Goal: Book appointment/travel/reservation

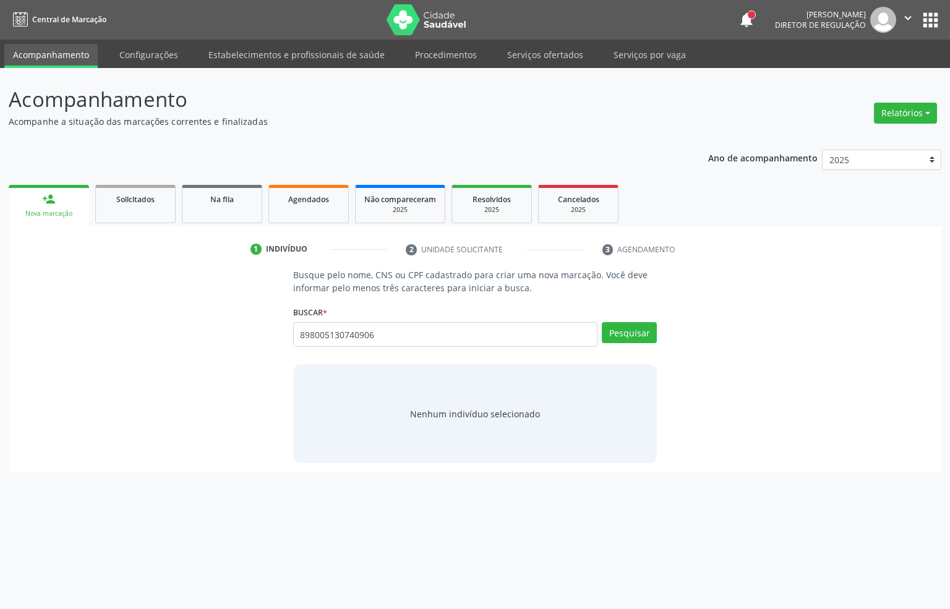
type input "898005130740906"
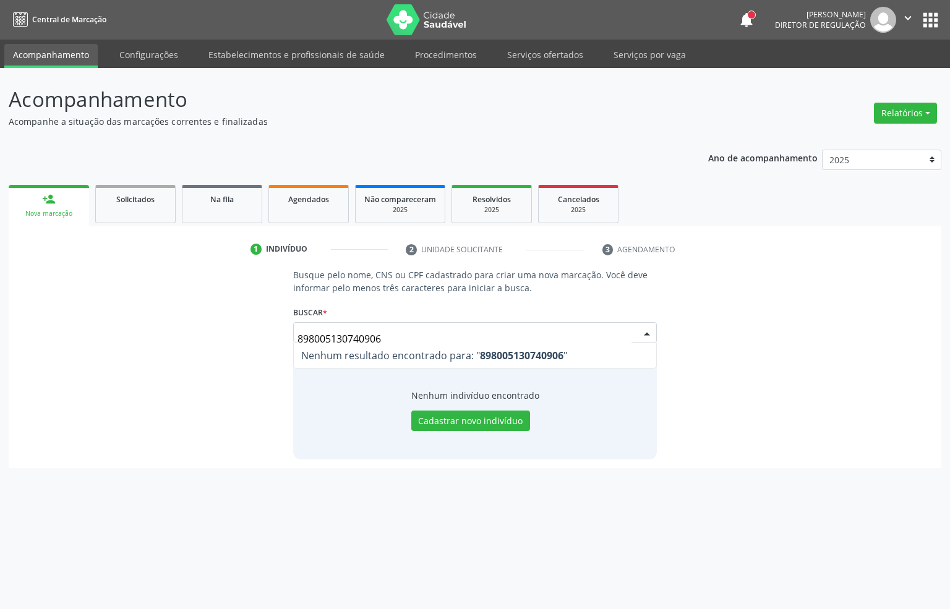
click at [384, 333] on input "898005130740906" at bounding box center [465, 339] width 335 height 25
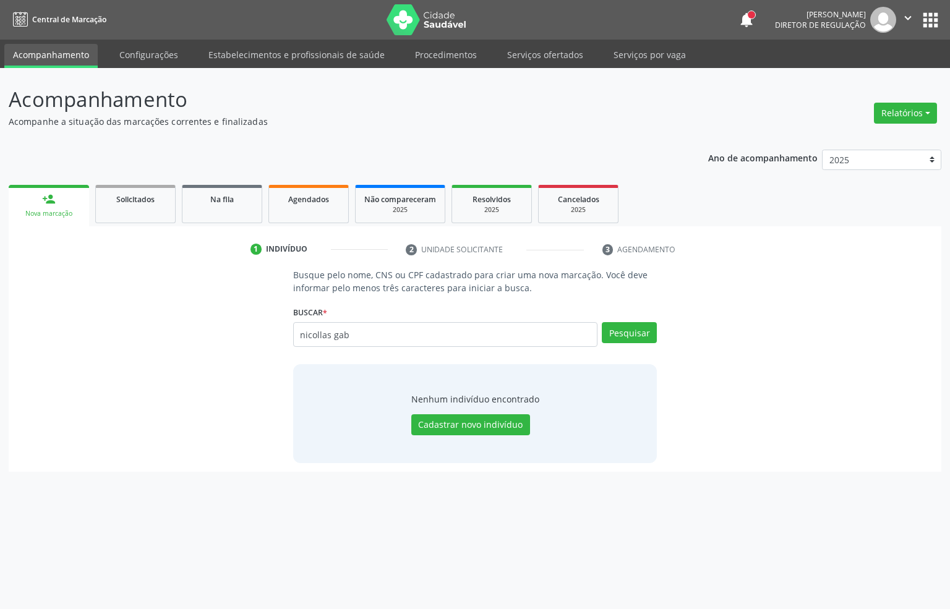
type input "nicollas gab"
click at [625, 338] on button "Pesquisar" at bounding box center [629, 332] width 55 height 21
click at [332, 331] on input "nicollas gab" at bounding box center [445, 334] width 305 height 25
drag, startPoint x: 332, startPoint y: 331, endPoint x: 353, endPoint y: 305, distance: 33.0
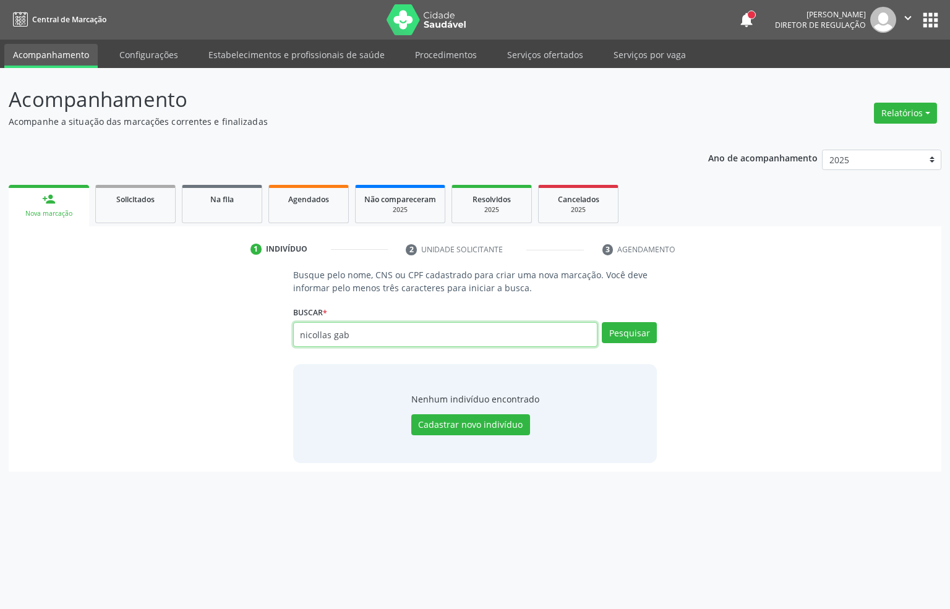
click at [335, 329] on input "nicollas gab" at bounding box center [445, 334] width 305 height 25
type input "nicollas"
click at [603, 340] on button "Pesquisar" at bounding box center [629, 332] width 55 height 21
click at [369, 340] on input "nicollas" at bounding box center [445, 334] width 305 height 25
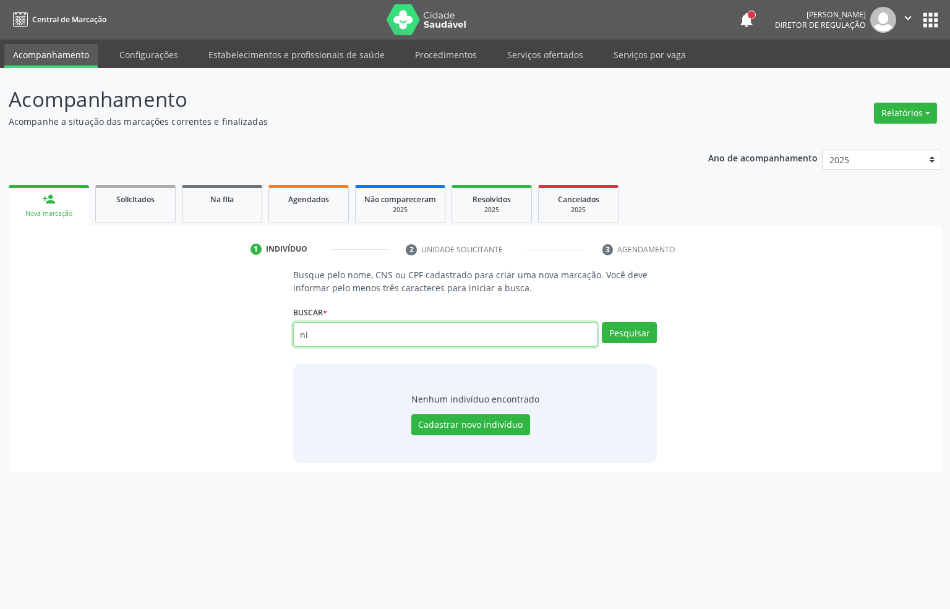
type input "n"
click at [374, 340] on input "nicollas" at bounding box center [445, 334] width 305 height 25
click at [376, 338] on input "nicollas" at bounding box center [445, 334] width 305 height 25
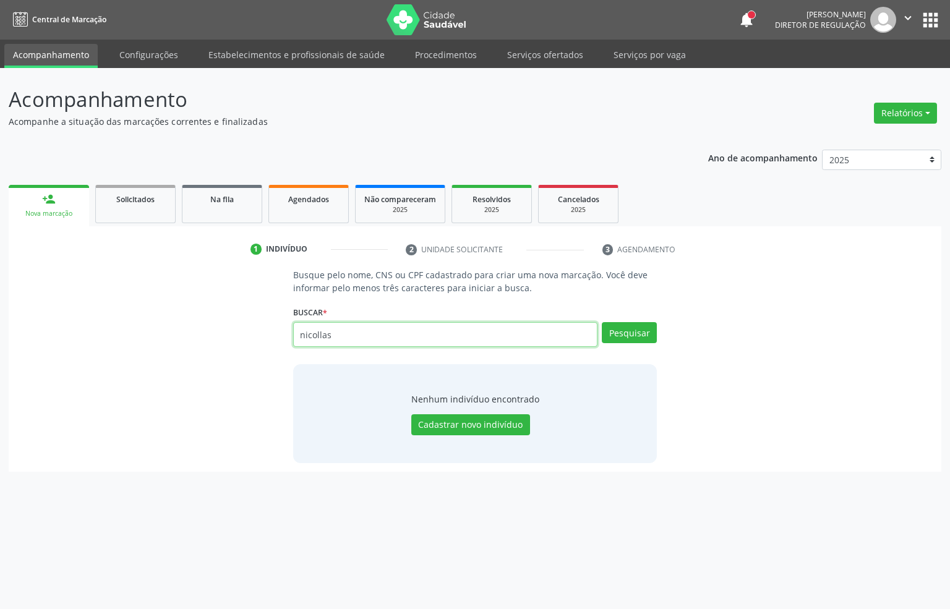
click at [376, 338] on input "nicollas" at bounding box center [445, 334] width 305 height 25
type input "8"
type input "13956915410"
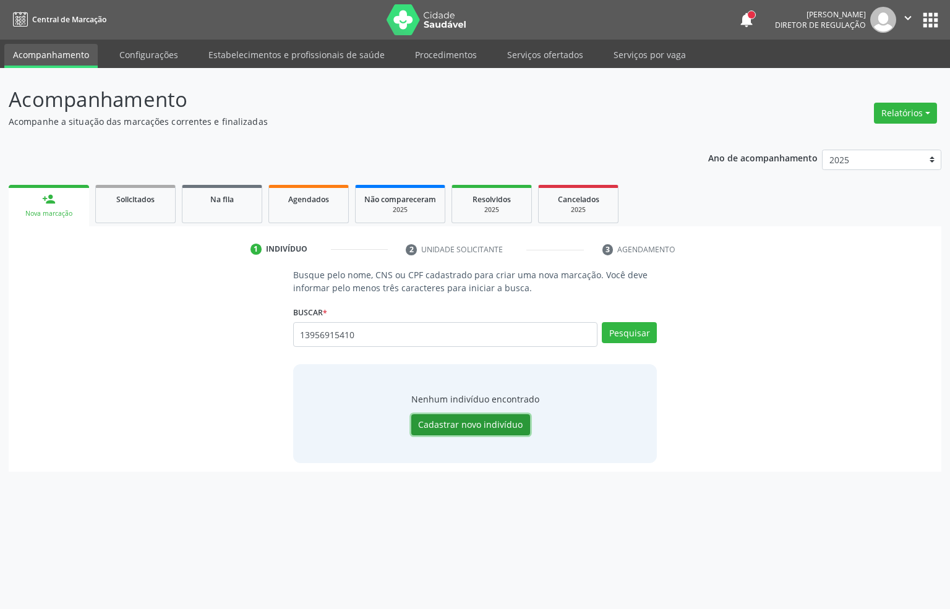
click at [518, 420] on button "Cadastrar novo indivíduo" at bounding box center [470, 425] width 119 height 21
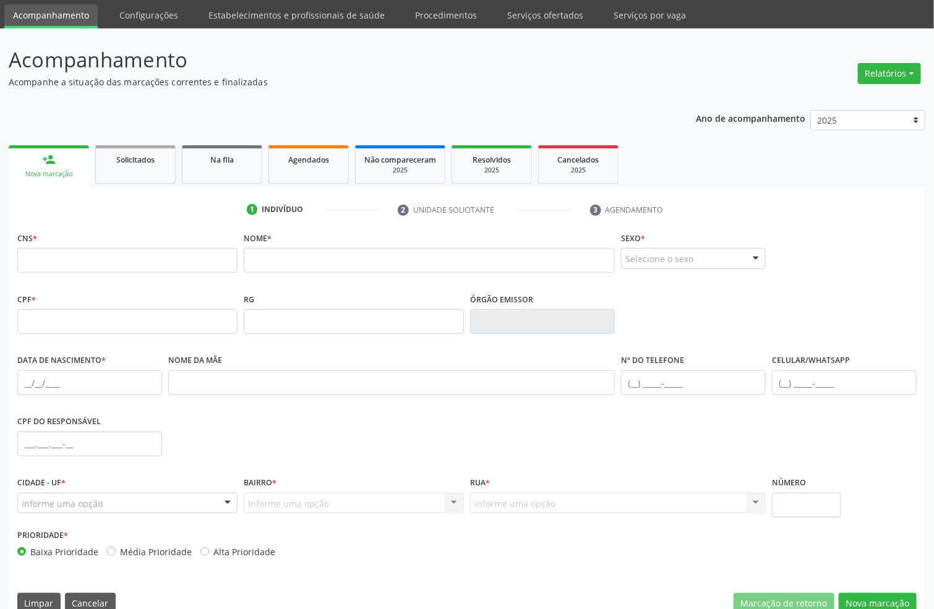
scroll to position [61, 0]
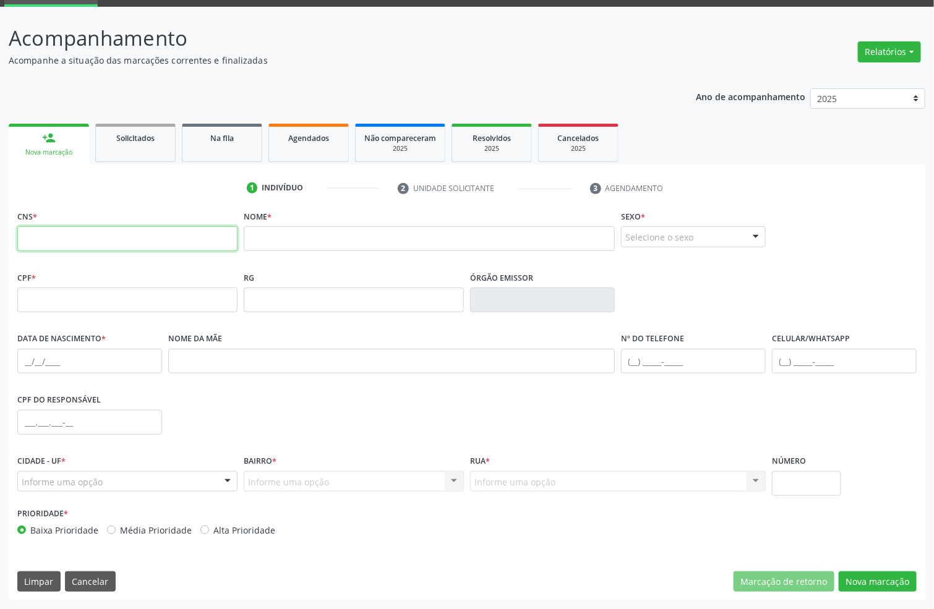
click at [123, 233] on input "text" at bounding box center [127, 238] width 220 height 25
type input "898 0051 3074 0906"
click at [304, 243] on input "text" at bounding box center [429, 238] width 371 height 25
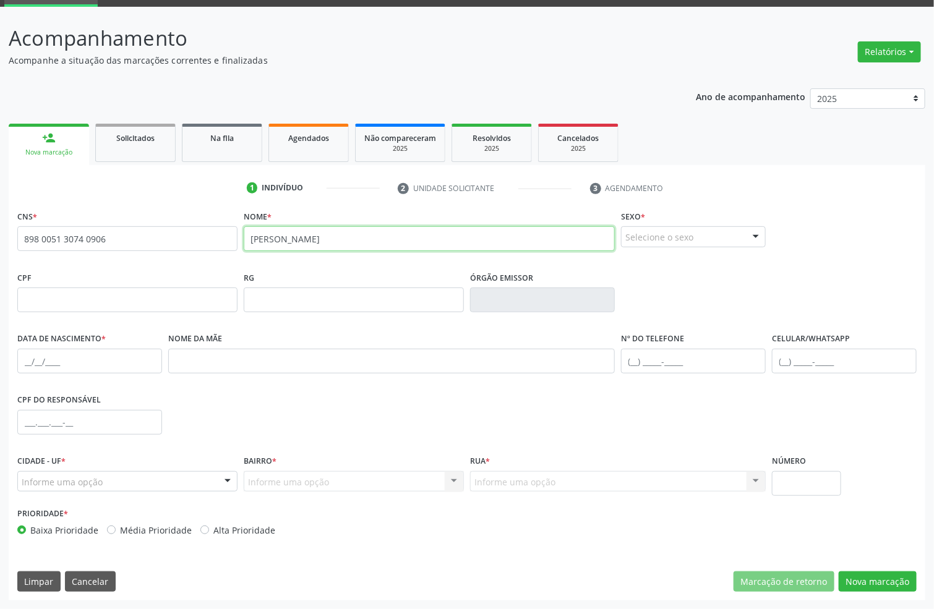
type input "[PERSON_NAME]"
click at [24, 363] on input "text" at bounding box center [89, 361] width 145 height 25
click at [270, 265] on div "Nome * [PERSON_NAME]" at bounding box center [429, 237] width 377 height 61
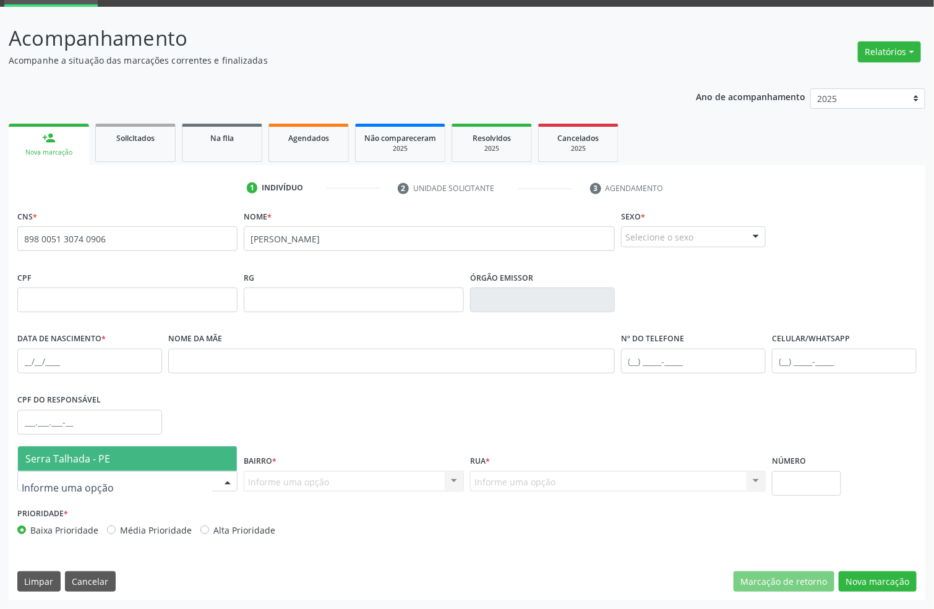
click at [116, 478] on div at bounding box center [127, 481] width 220 height 21
click at [117, 464] on span "Serra Talhada - PE" at bounding box center [127, 459] width 219 height 25
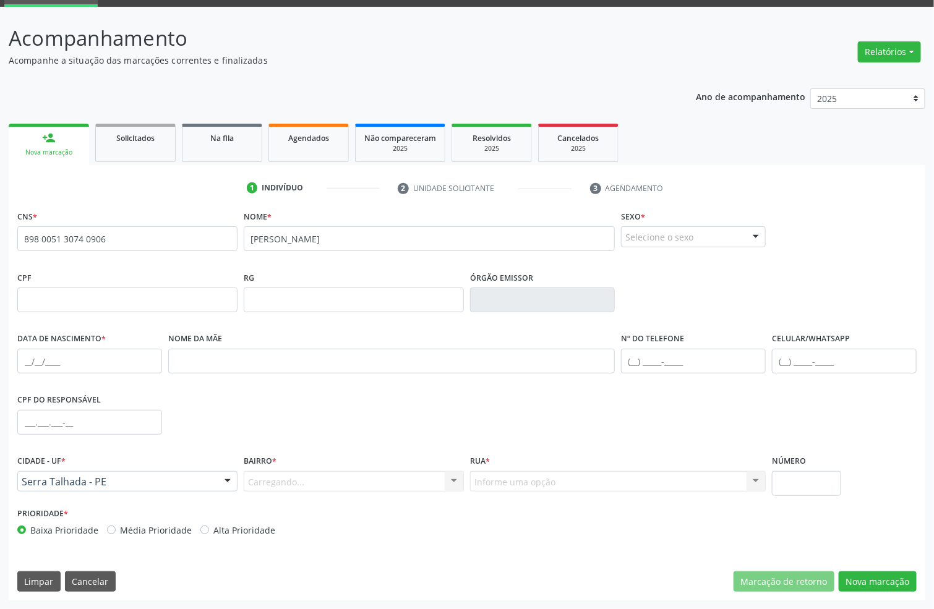
click at [303, 485] on div "Carregando... Nenhum resultado encontrado para: " " Nenhuma opção encontrada. D…" at bounding box center [354, 481] width 220 height 21
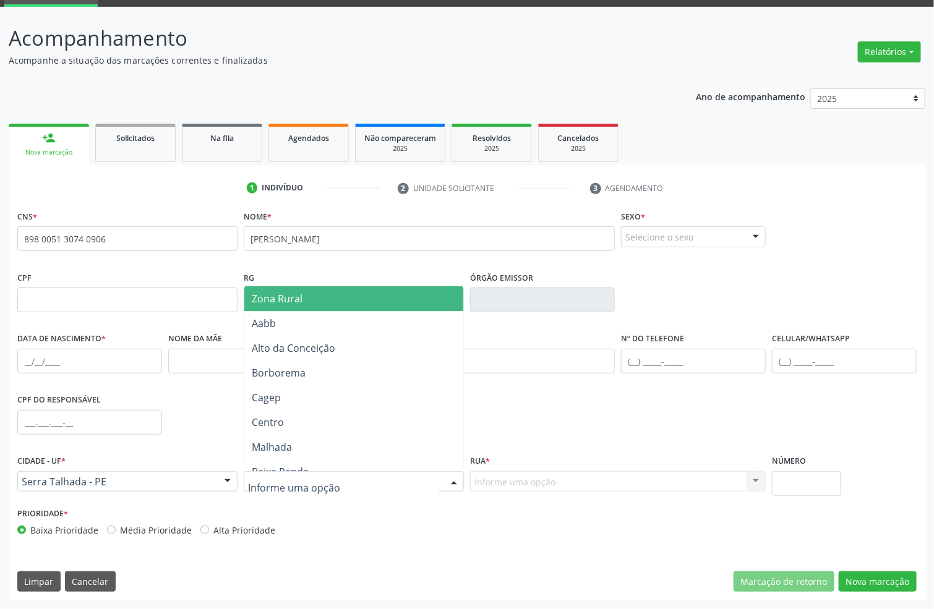
click at [301, 474] on div at bounding box center [354, 481] width 220 height 21
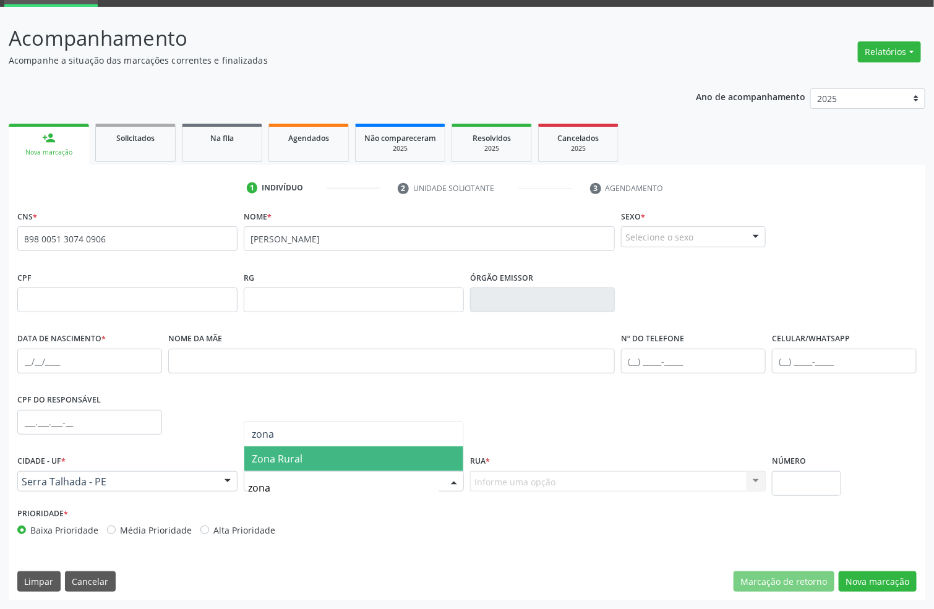
type input "zona"
click at [307, 458] on span "Zona Rural" at bounding box center [353, 459] width 219 height 25
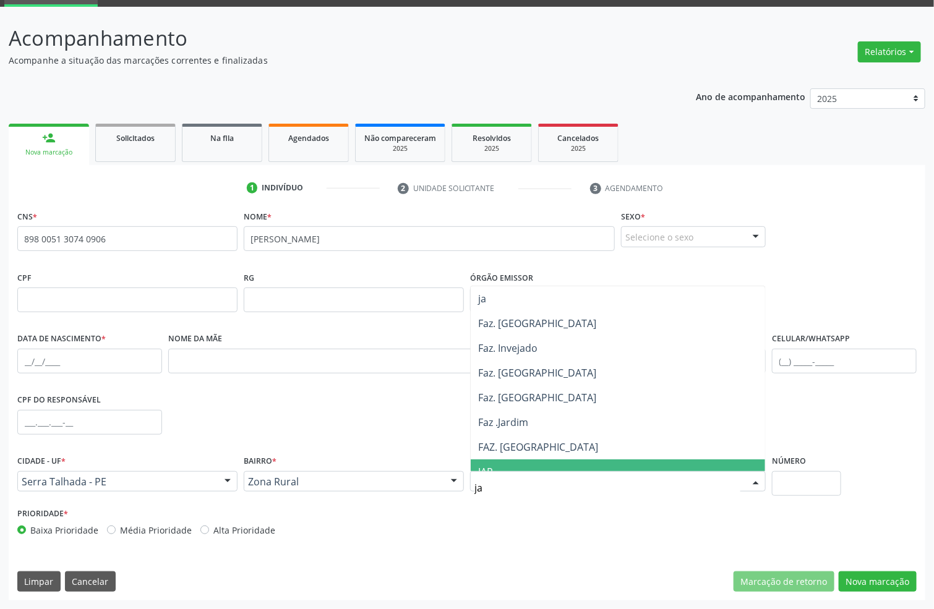
type input "jaz"
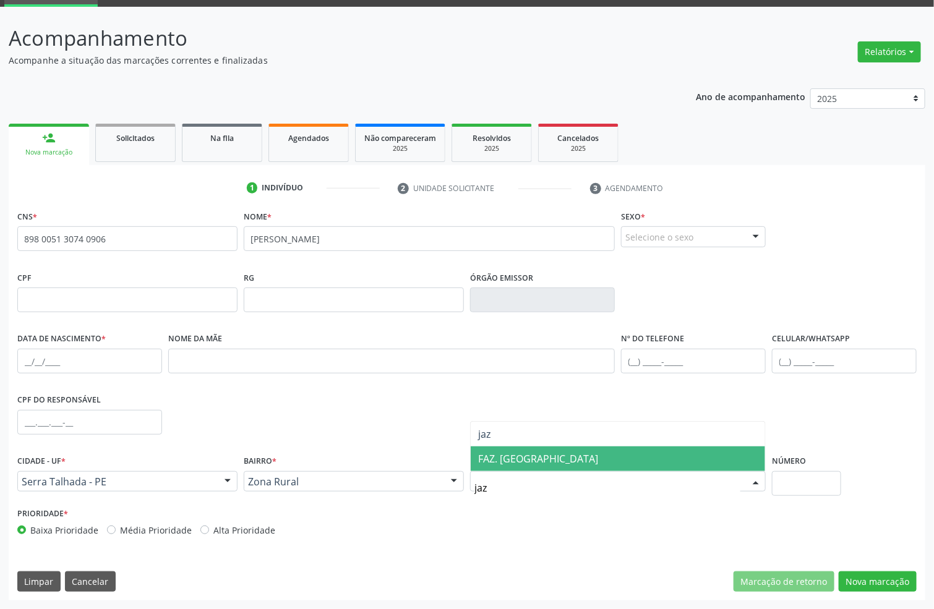
click at [517, 462] on span "FAZ. [GEOGRAPHIC_DATA]" at bounding box center [538, 459] width 120 height 14
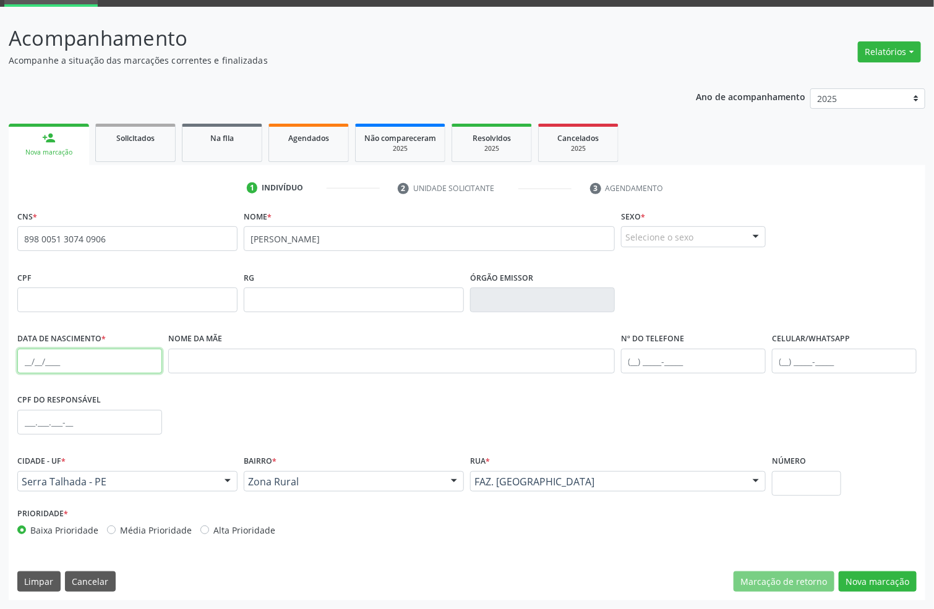
click at [25, 366] on input "text" at bounding box center [89, 361] width 145 height 25
type input "[DATE]"
click at [878, 576] on button "Nova marcação" at bounding box center [878, 582] width 78 height 21
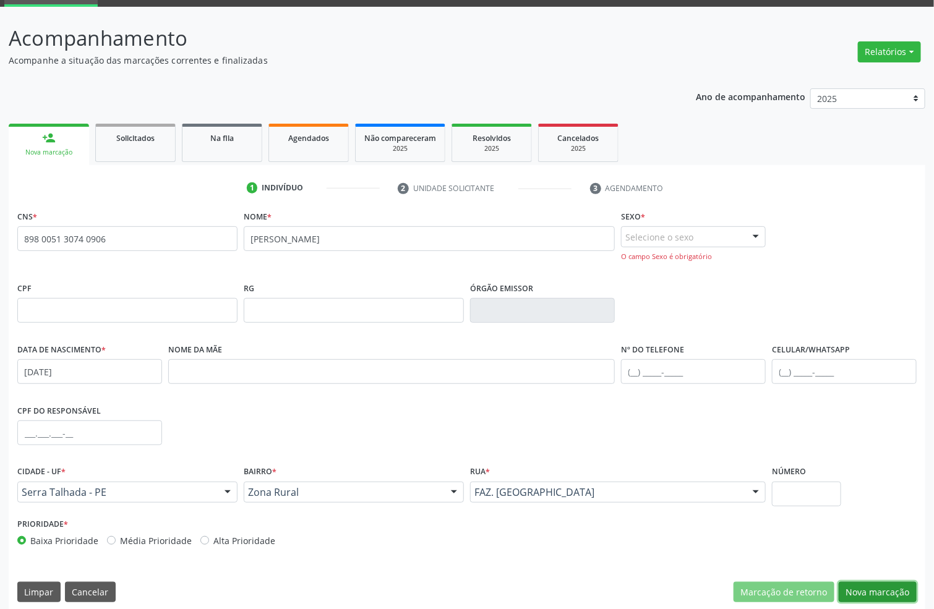
scroll to position [72, 0]
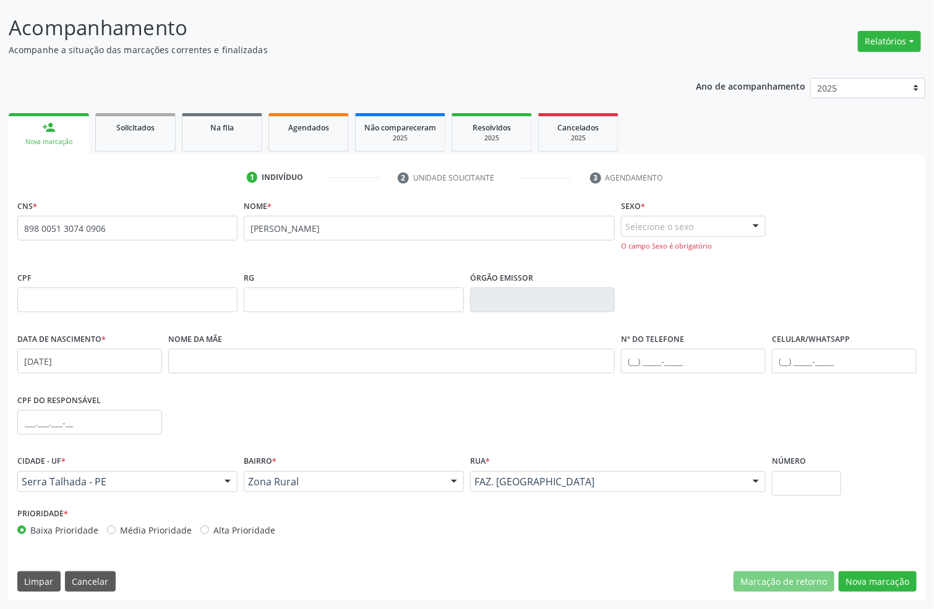
click at [644, 216] on div "Selecione o sexo" at bounding box center [693, 226] width 145 height 21
click at [651, 262] on span "Feminino" at bounding box center [694, 274] width 144 height 25
click at [654, 230] on span "Feminino" at bounding box center [682, 226] width 115 height 12
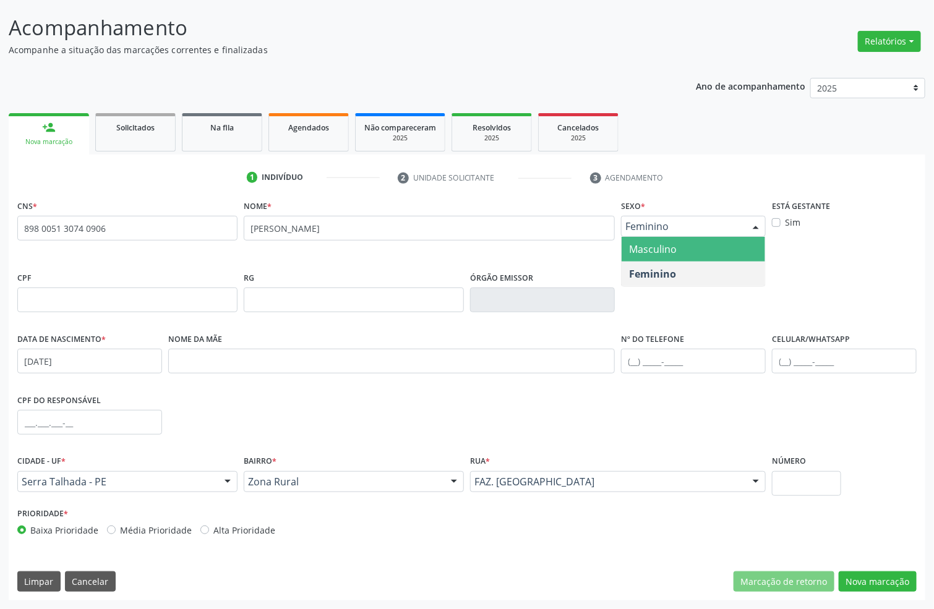
click at [651, 251] on span "Masculino" at bounding box center [653, 250] width 48 height 14
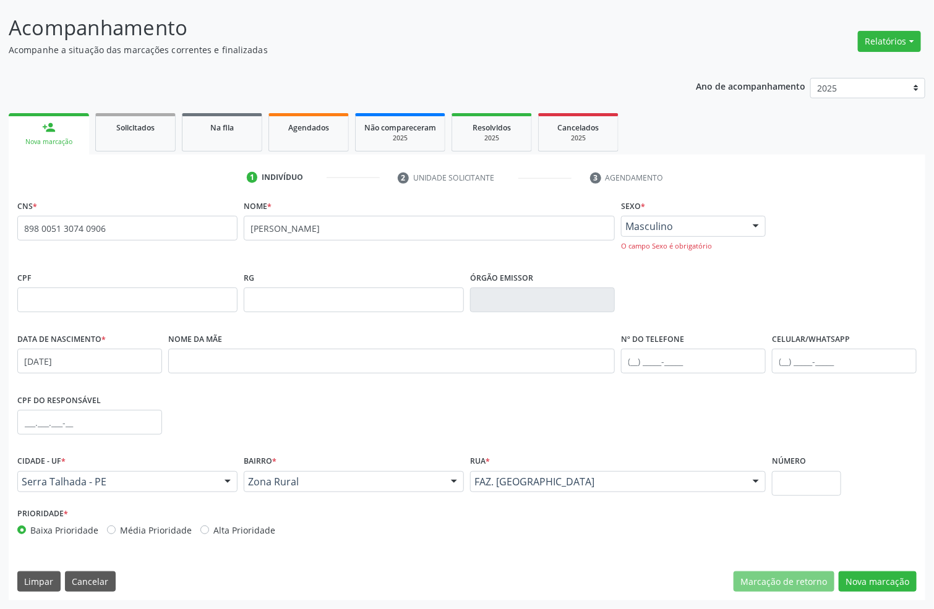
click at [879, 598] on div "CNS * 898 0051 3074 0906 [GEOGRAPHIC_DATA] * [PERSON_NAME] * Masculino Masculin…" at bounding box center [467, 399] width 917 height 404
click at [880, 585] on button "Nova marcação" at bounding box center [878, 582] width 78 height 21
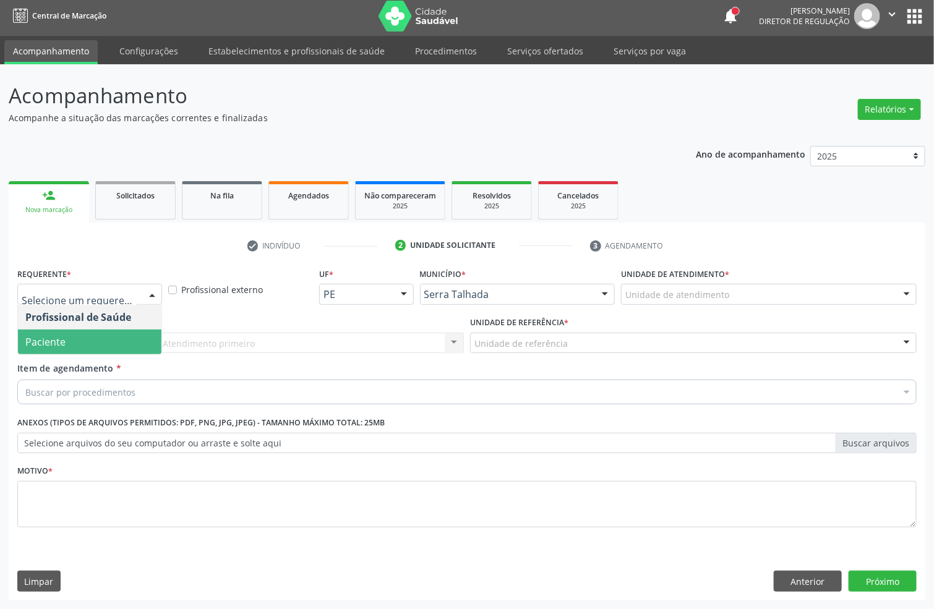
drag, startPoint x: 80, startPoint y: 336, endPoint x: 82, endPoint y: 325, distance: 10.6
click at [80, 336] on span "Paciente" at bounding box center [90, 342] width 144 height 25
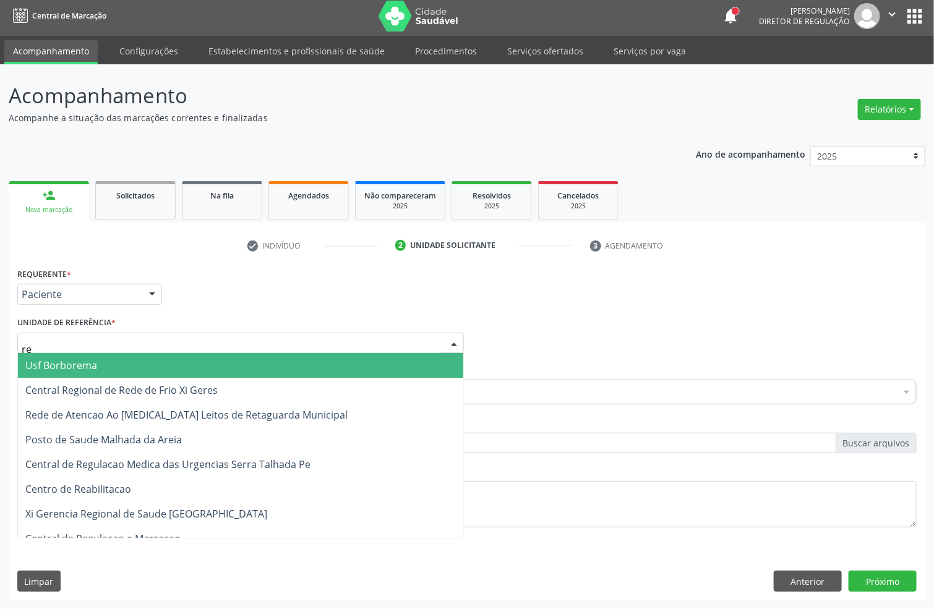
type input "rea"
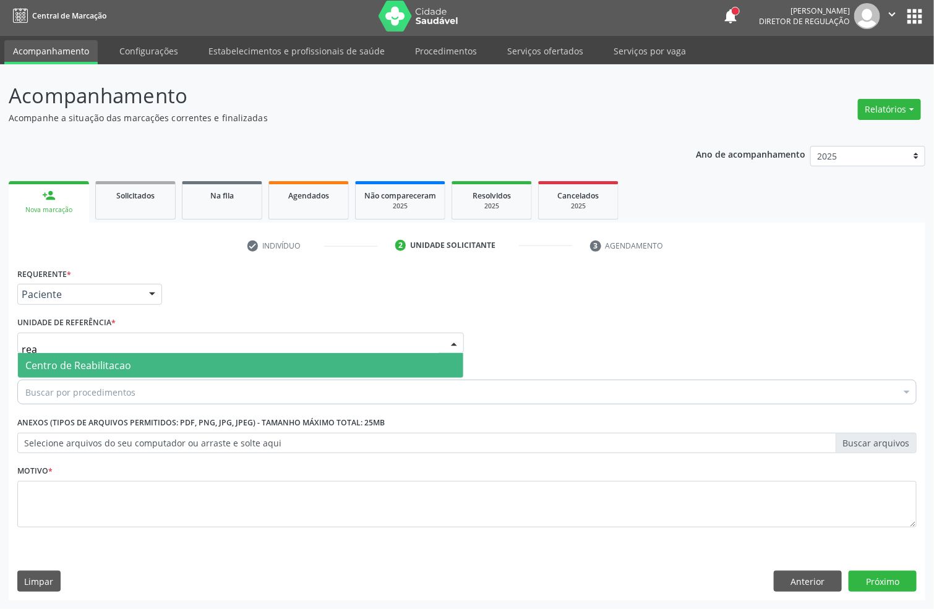
click at [69, 364] on span "Centro de Reabilitacao" at bounding box center [78, 366] width 106 height 14
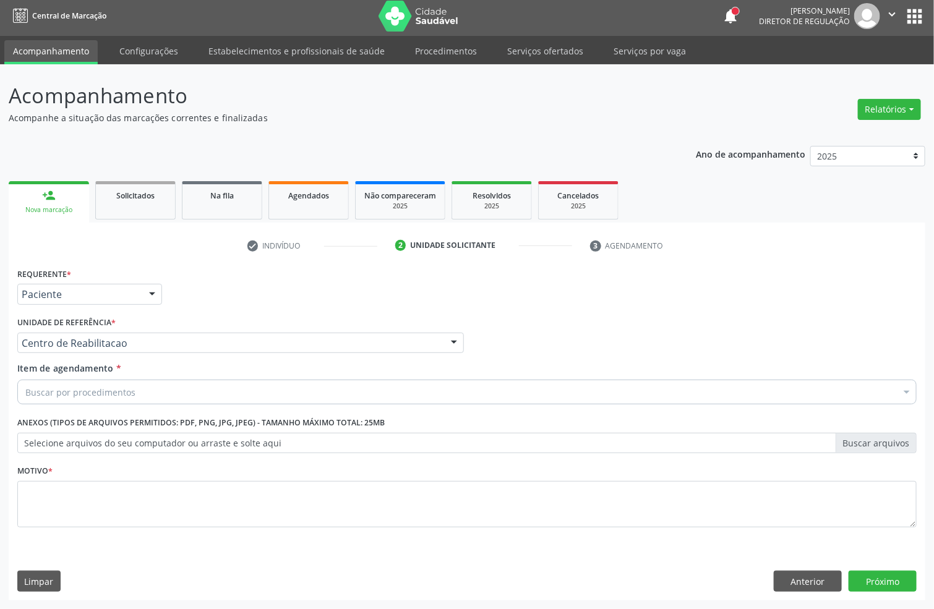
drag, startPoint x: 76, startPoint y: 399, endPoint x: 114, endPoint y: 333, distance: 76.2
click at [76, 399] on div "Buscar por procedimentos" at bounding box center [467, 392] width 900 height 25
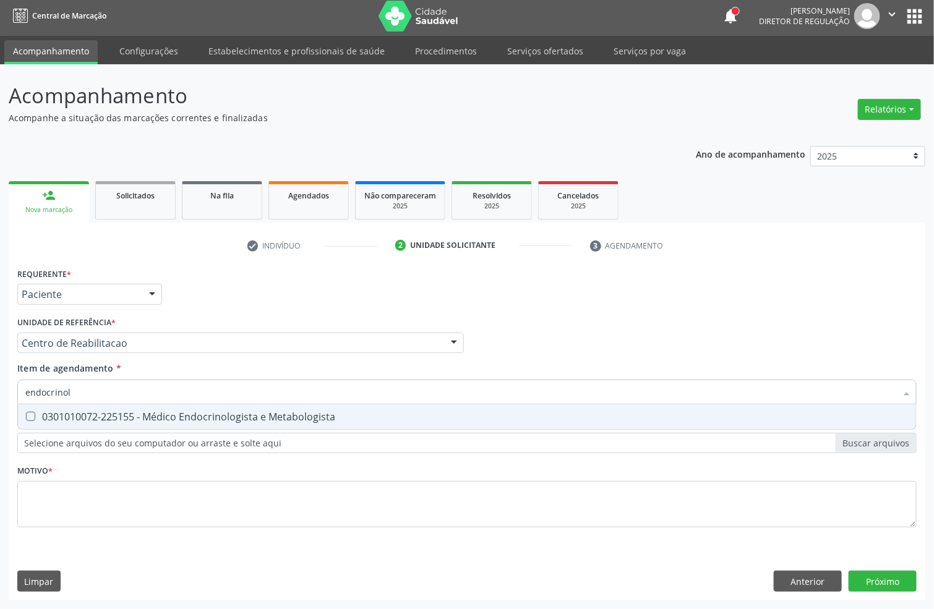
type input "endocrinolo"
click at [184, 414] on div "0301010072-225155 - Médico Endocrinologista e Metabologista" at bounding box center [466, 417] width 883 height 10
checkbox Metabologista "true"
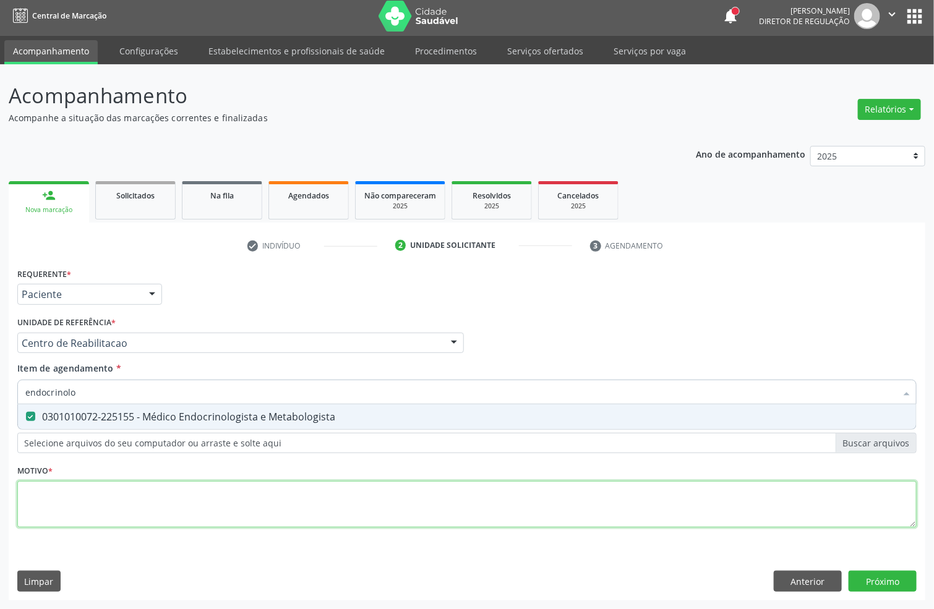
click at [149, 518] on div "Requerente * Paciente Profissional de Saúde Paciente Nenhum resultado encontrad…" at bounding box center [467, 405] width 900 height 280
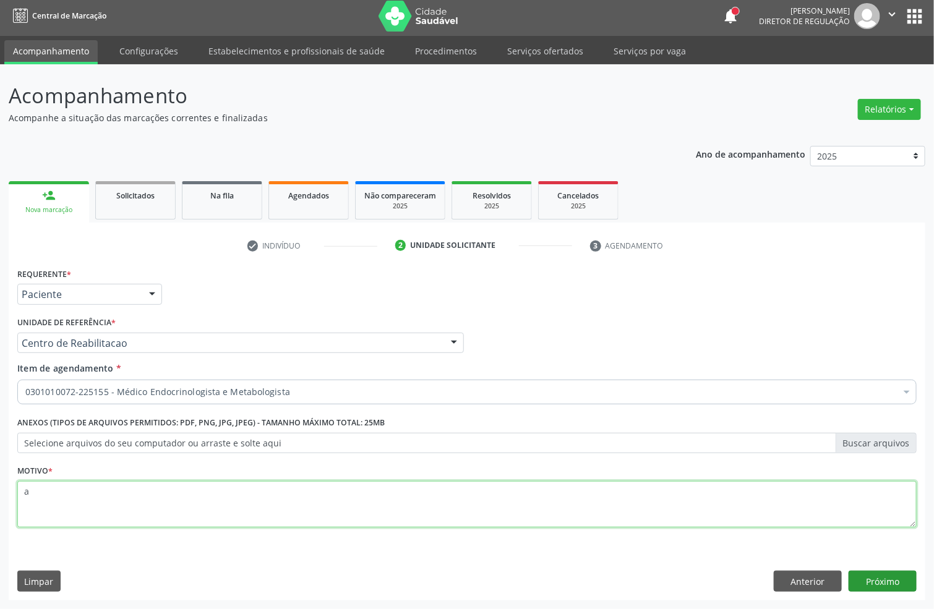
type textarea "a"
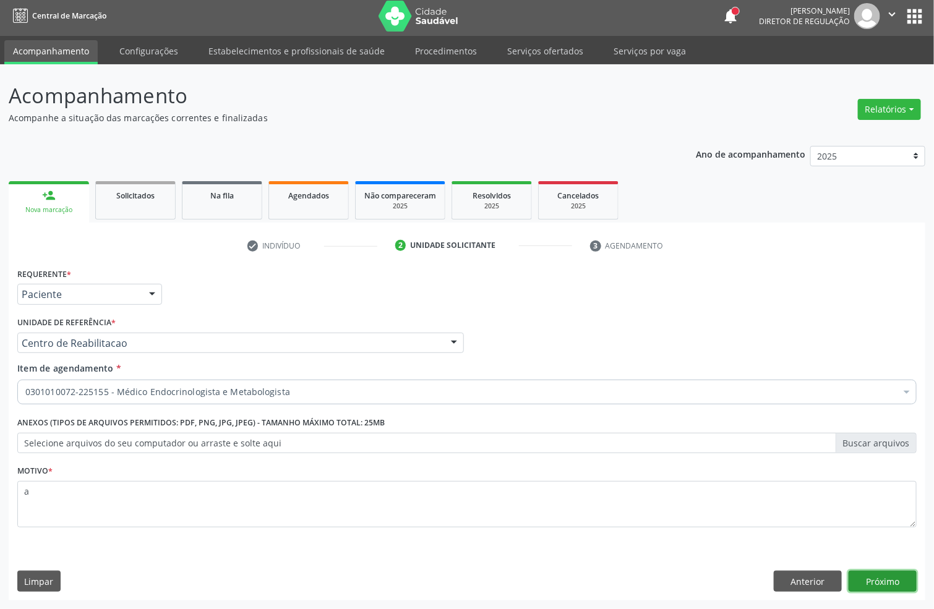
drag, startPoint x: 882, startPoint y: 580, endPoint x: 742, endPoint y: 562, distance: 140.3
click at [882, 580] on button "Próximo" at bounding box center [883, 581] width 68 height 21
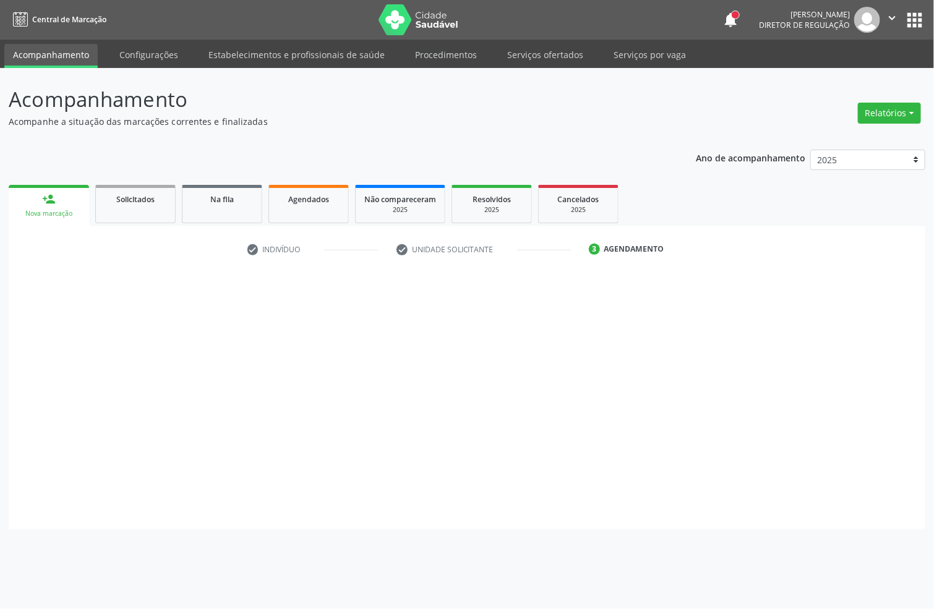
scroll to position [0, 0]
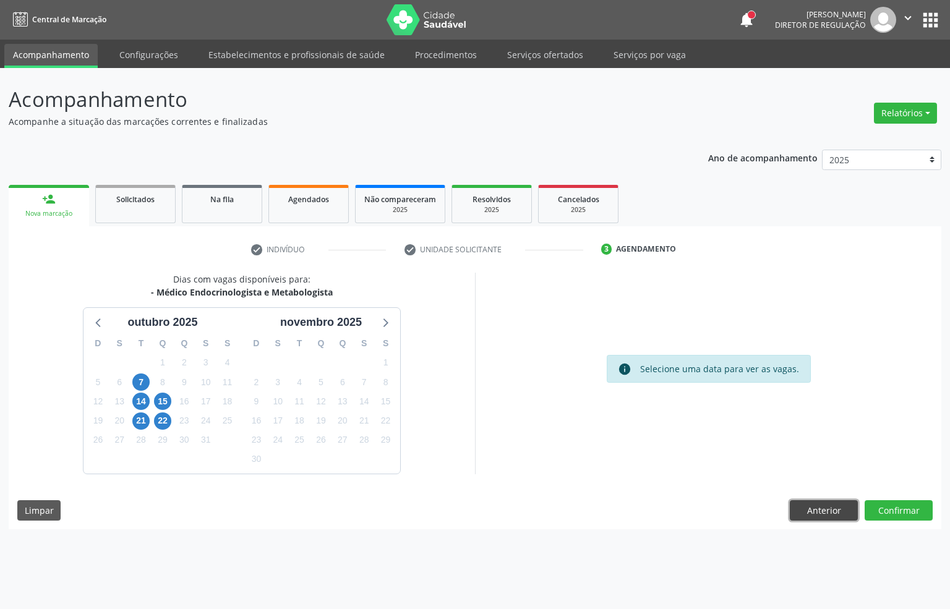
click at [832, 515] on button "Anterior" at bounding box center [824, 511] width 68 height 21
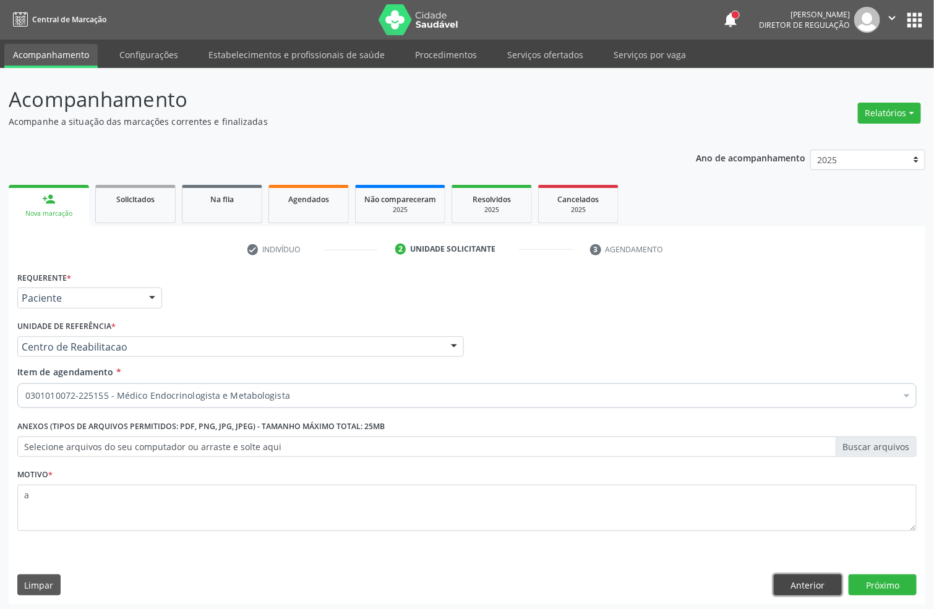
click at [820, 592] on button "Anterior" at bounding box center [808, 585] width 68 height 21
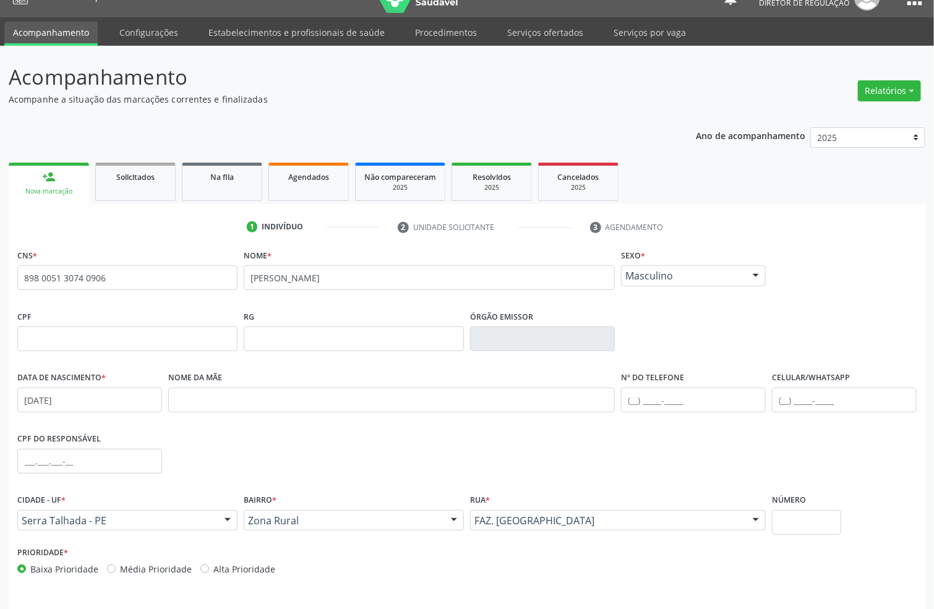
scroll to position [61, 0]
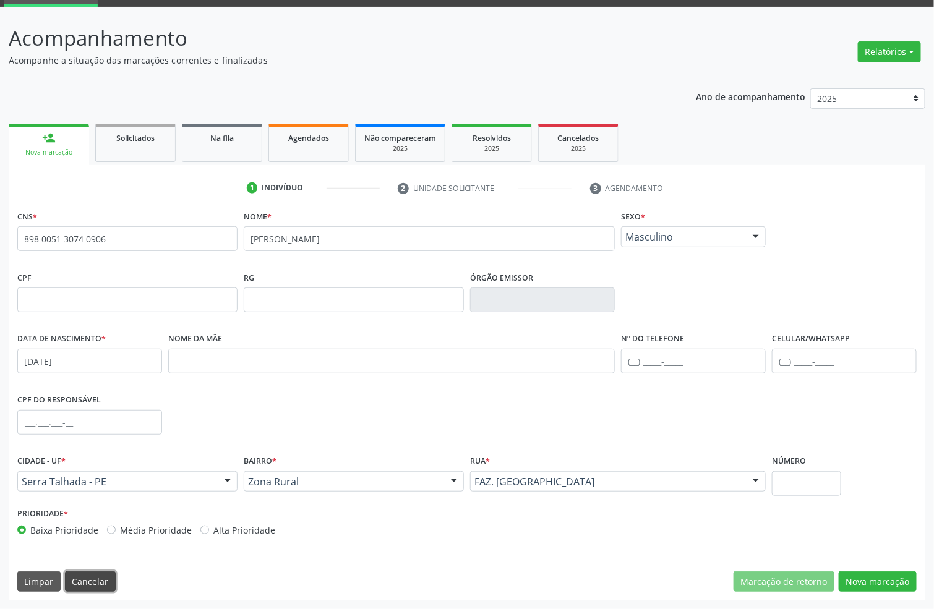
click at [108, 577] on button "Cancelar" at bounding box center [90, 582] width 51 height 21
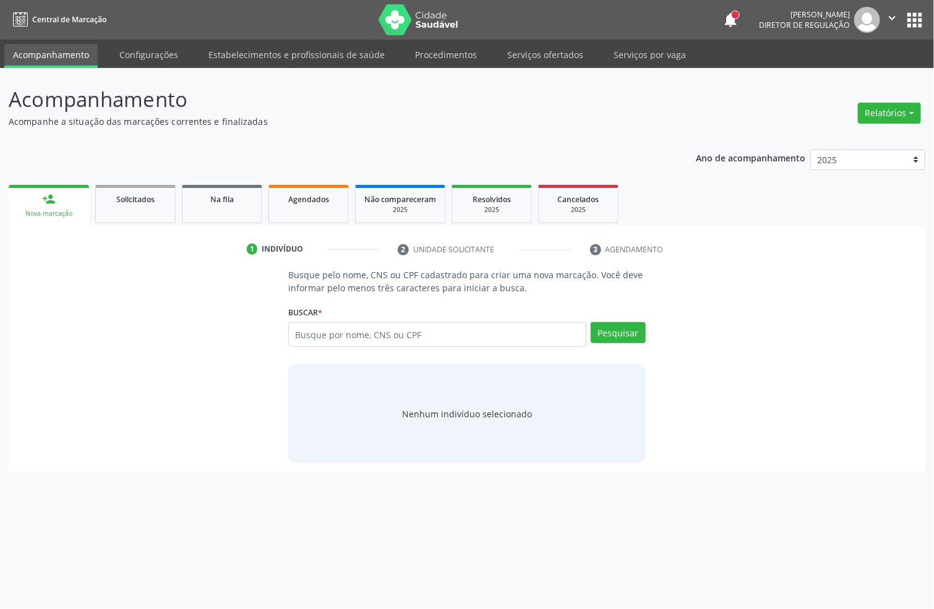
scroll to position [0, 0]
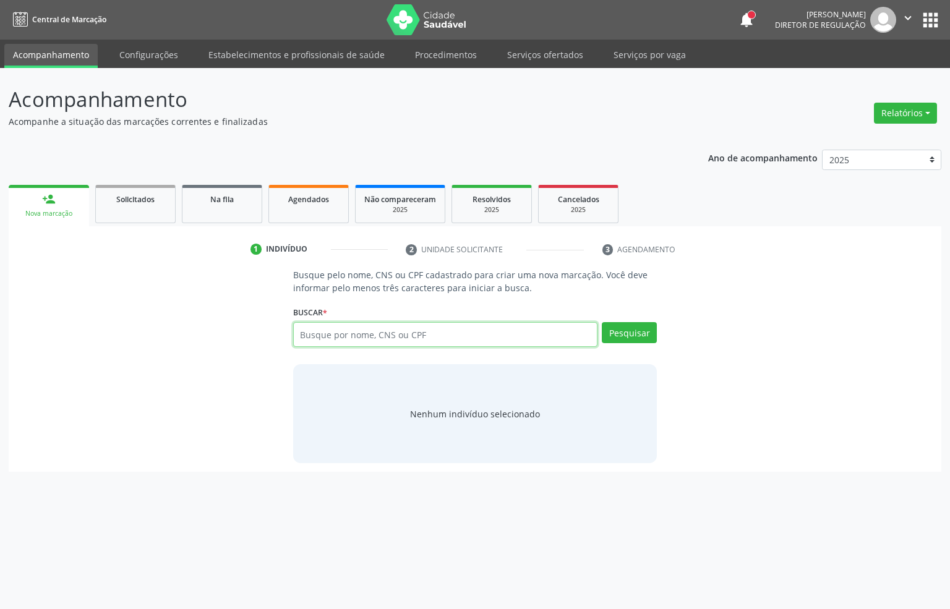
click at [353, 329] on input "text" at bounding box center [445, 334] width 305 height 25
type input "704704403236630"
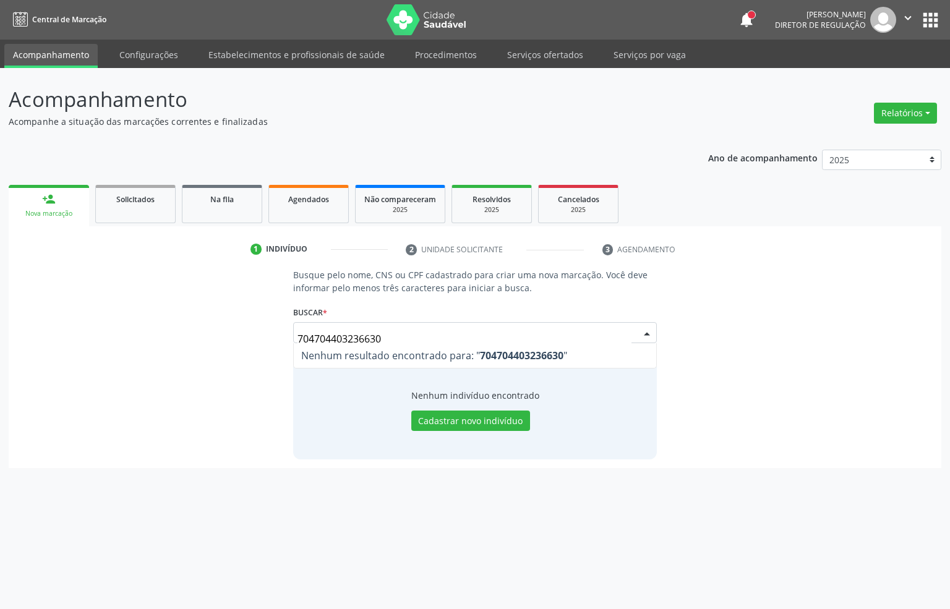
click at [358, 340] on input "704704403236630" at bounding box center [465, 339] width 335 height 25
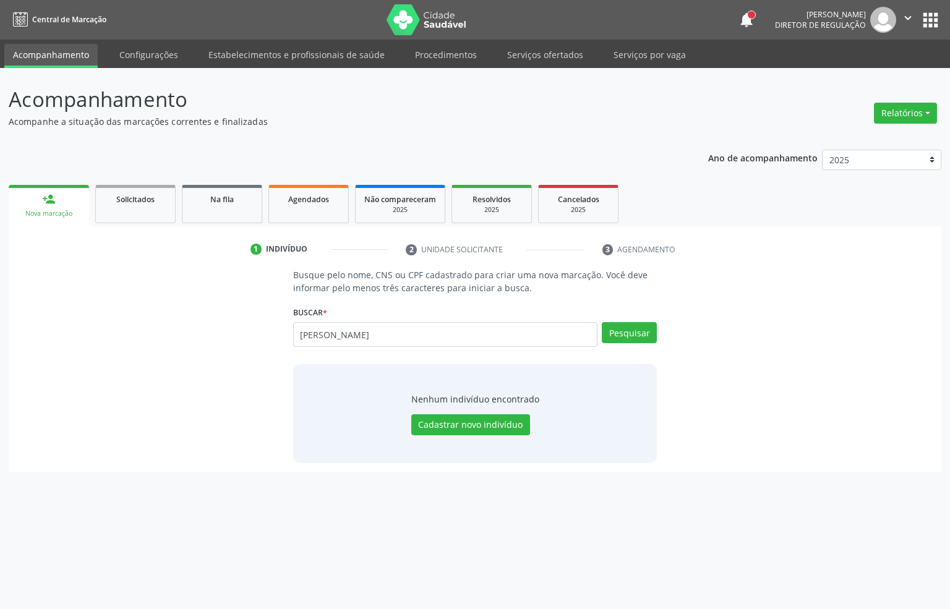
type input "[PERSON_NAME]"
click at [455, 429] on button "Cadastrar novo indivíduo" at bounding box center [470, 425] width 119 height 21
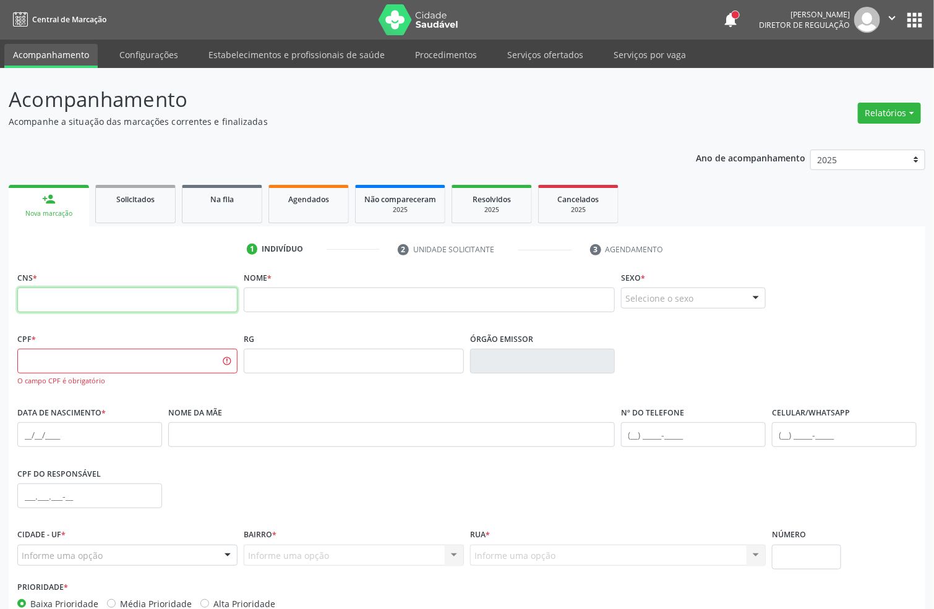
click at [82, 299] on input "text" at bounding box center [127, 300] width 220 height 25
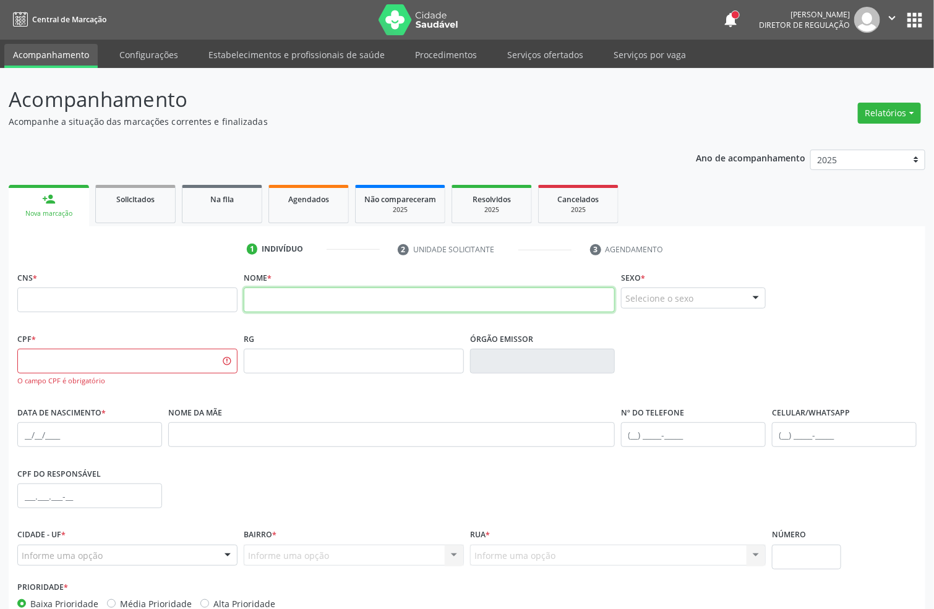
click at [270, 308] on input "text" at bounding box center [429, 300] width 371 height 25
type input "m"
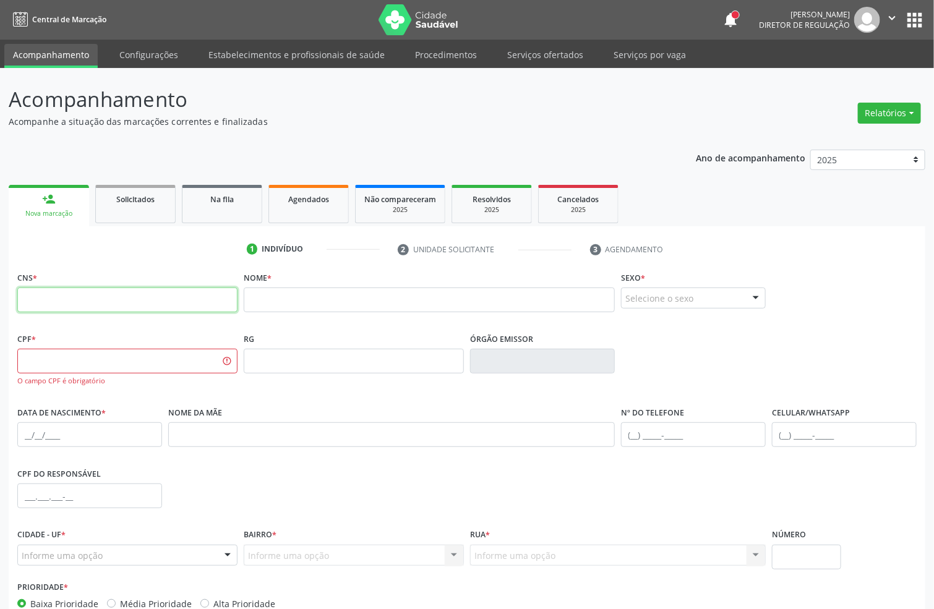
click at [177, 296] on input "text" at bounding box center [127, 300] width 220 height 25
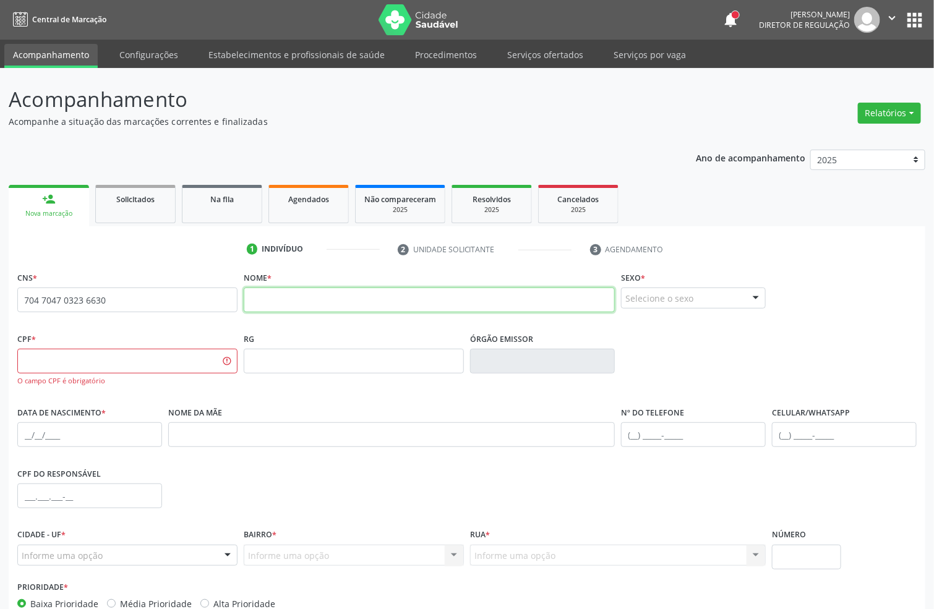
click at [291, 296] on input "text" at bounding box center [429, 300] width 371 height 25
type input "704 7047 0323 6630"
type input "m"
type input "[PERSON_NAME]"
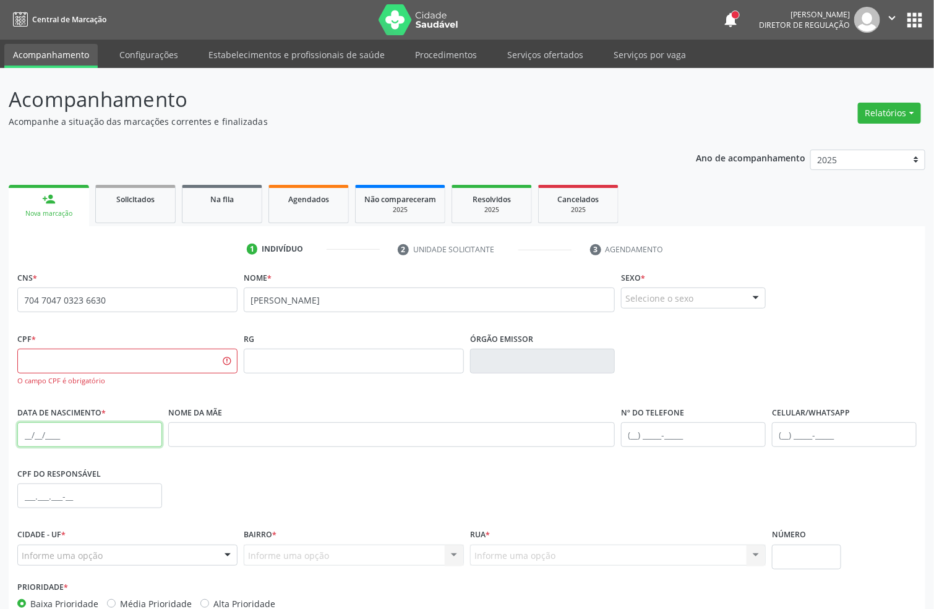
click at [26, 427] on input "text" at bounding box center [89, 435] width 145 height 25
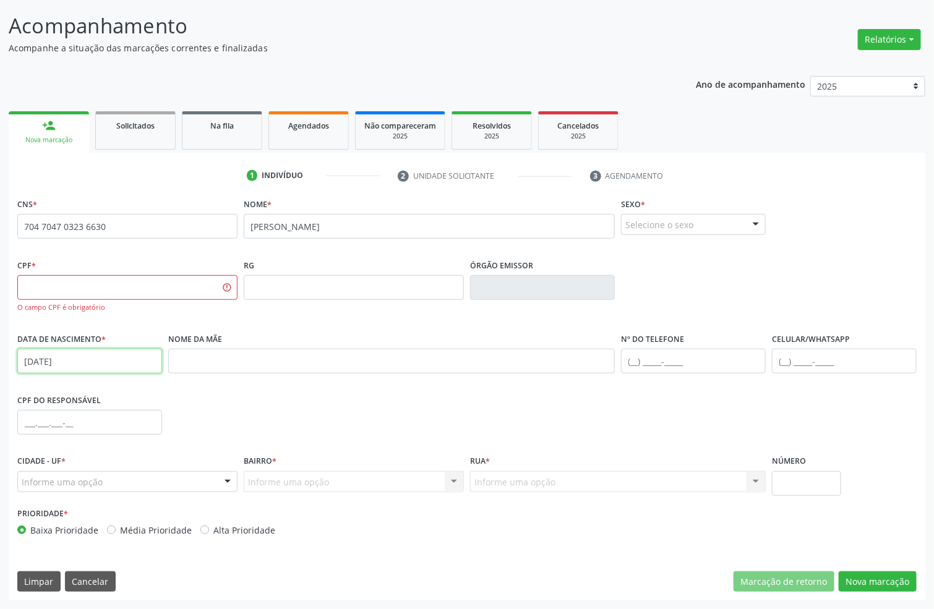
type input "[DATE]"
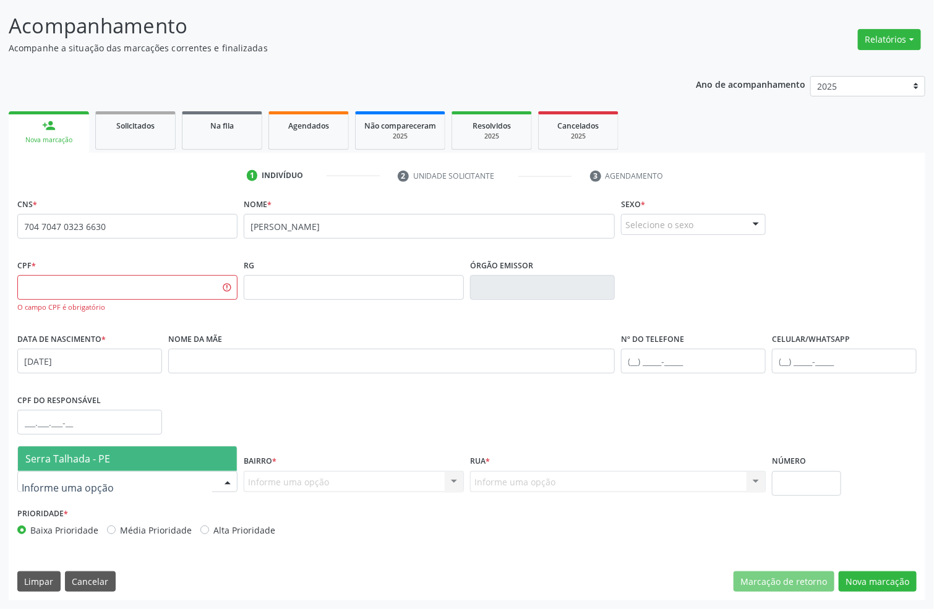
click at [79, 464] on span "Serra Talhada - PE" at bounding box center [67, 459] width 85 height 14
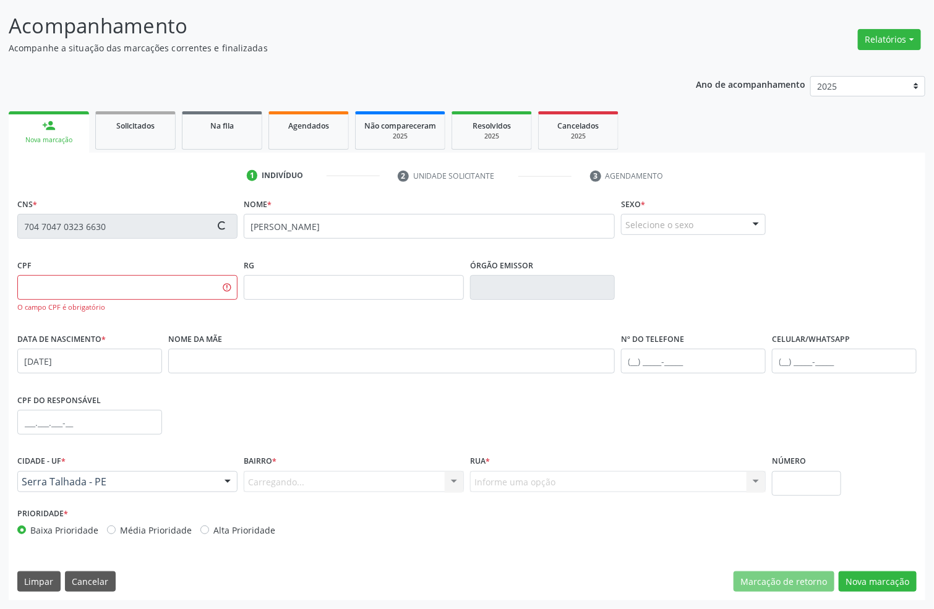
click at [258, 479] on div "Carregando... Nenhum resultado encontrado para: " " Nenhuma opção encontrada. D…" at bounding box center [354, 481] width 220 height 21
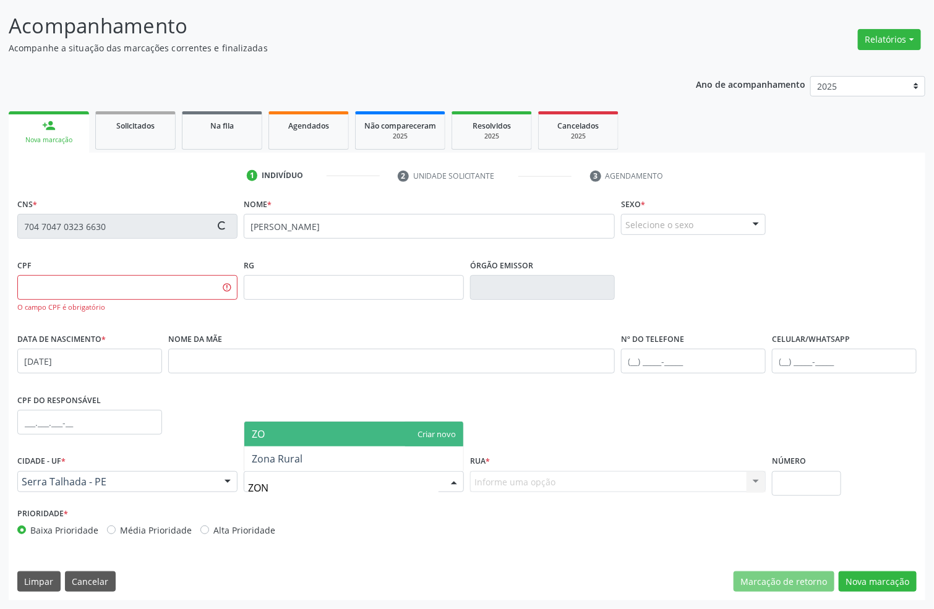
type input "ZONA"
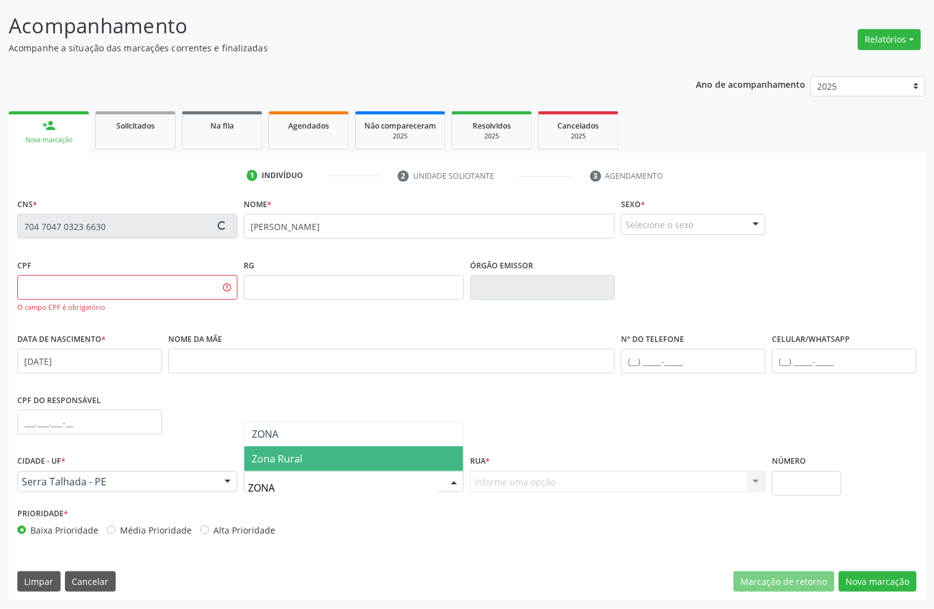
click at [303, 459] on span "Zona Rural" at bounding box center [353, 459] width 219 height 25
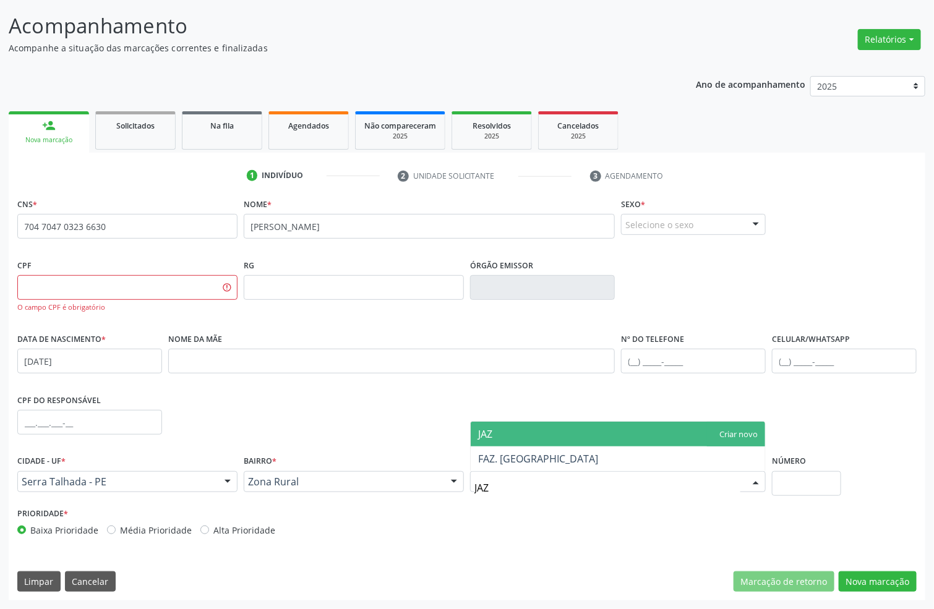
type input "JAZI"
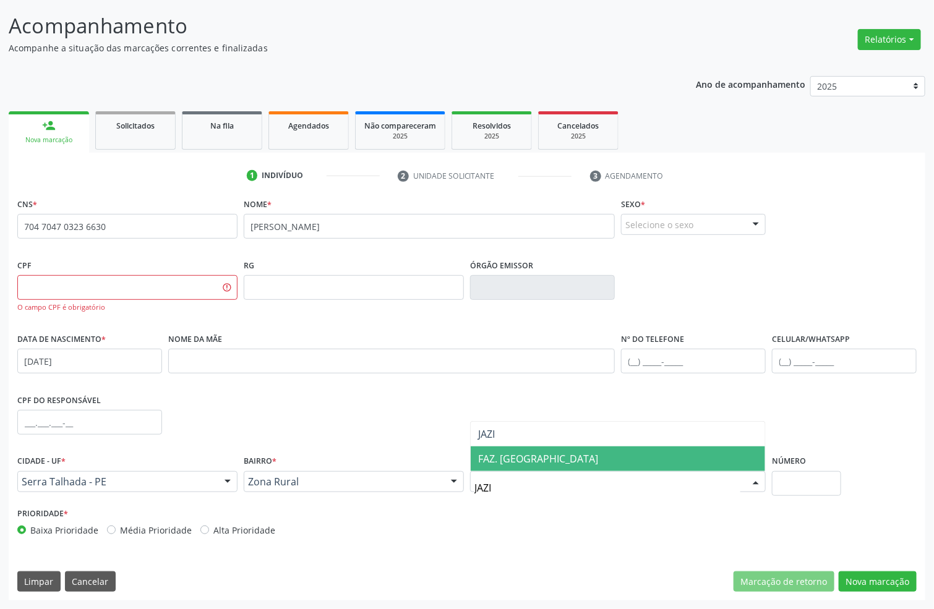
click at [518, 468] on span "FAZ. [GEOGRAPHIC_DATA]" at bounding box center [618, 459] width 294 height 25
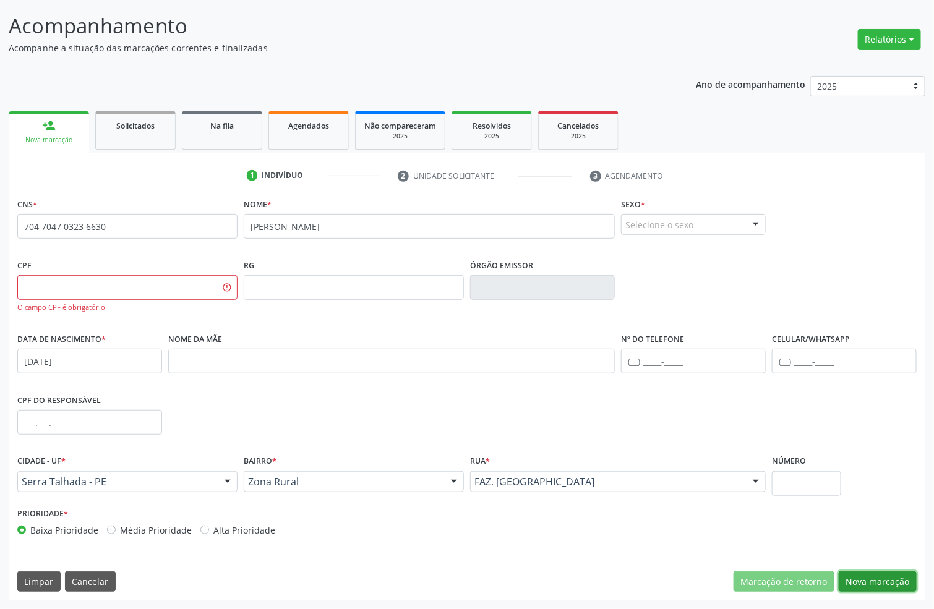
click at [890, 587] on button "Nova marcação" at bounding box center [878, 582] width 78 height 21
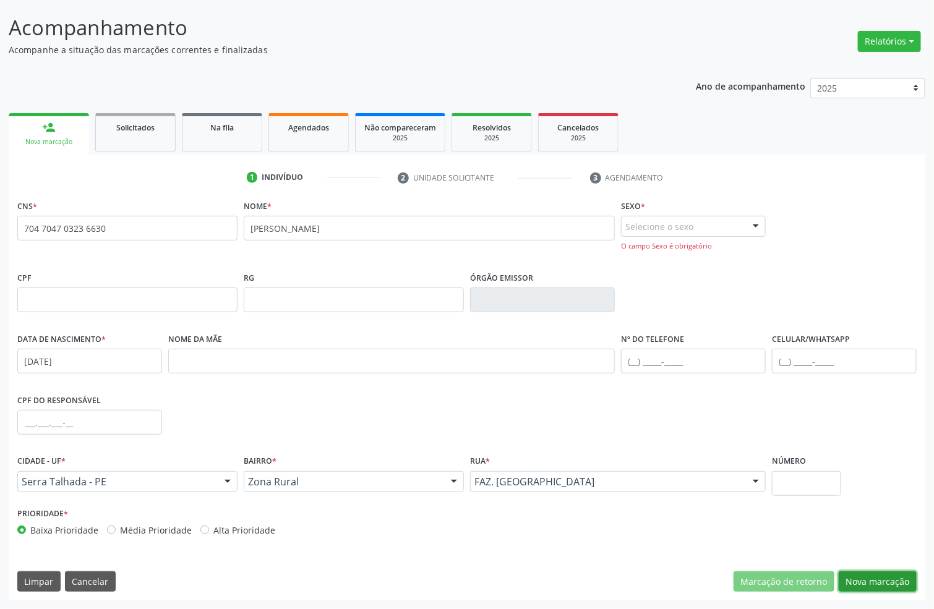
scroll to position [72, 0]
click at [864, 574] on button "Nova marcação" at bounding box center [878, 582] width 78 height 21
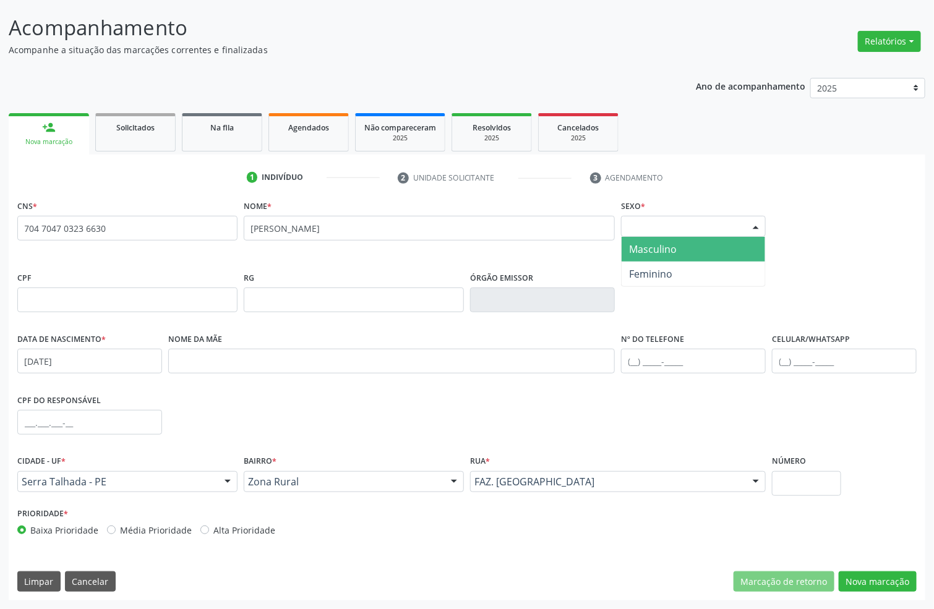
click at [692, 226] on div "Selecione o sexo" at bounding box center [693, 226] width 145 height 21
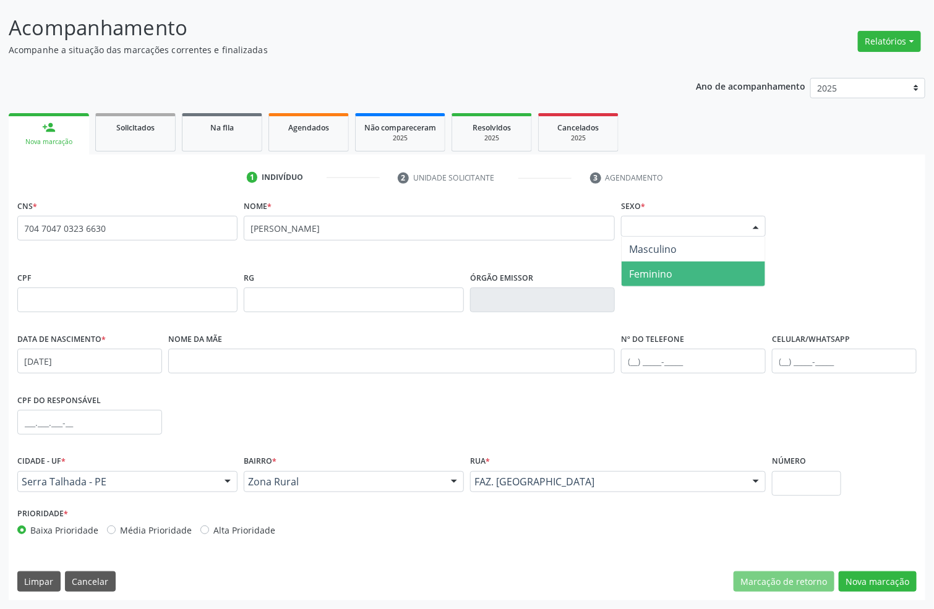
click at [666, 264] on span "Feminino" at bounding box center [694, 274] width 144 height 25
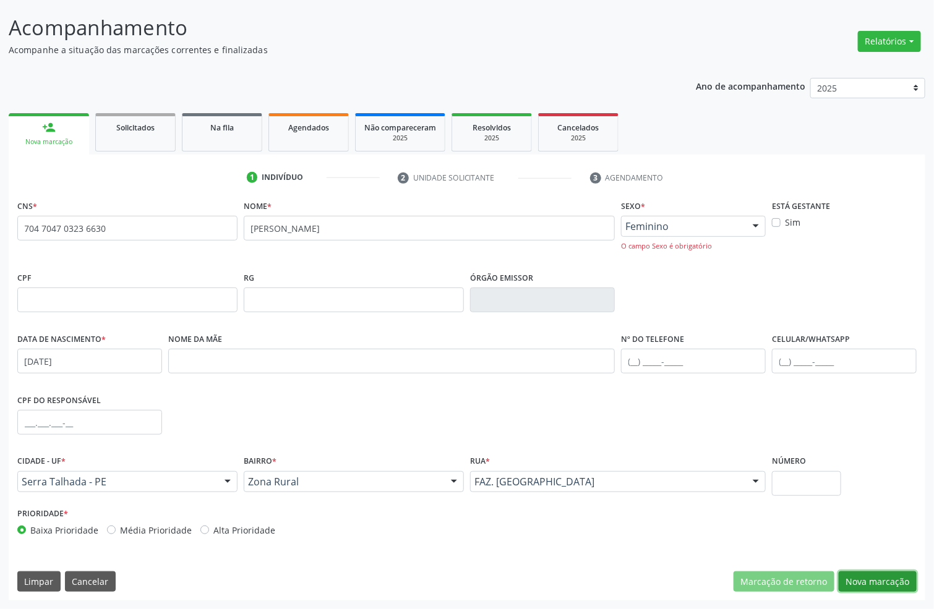
click at [874, 580] on button "Nova marcação" at bounding box center [878, 582] width 78 height 21
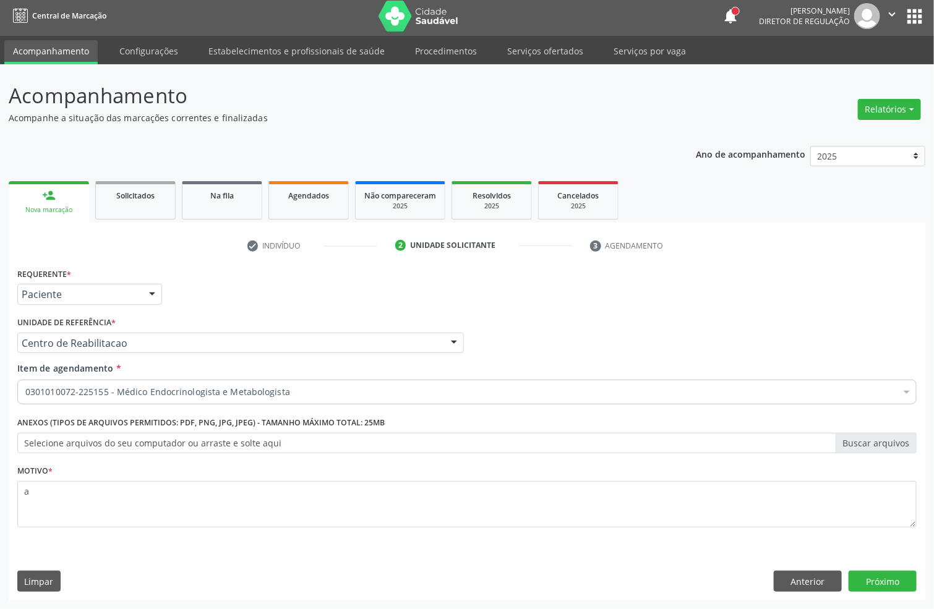
scroll to position [4, 0]
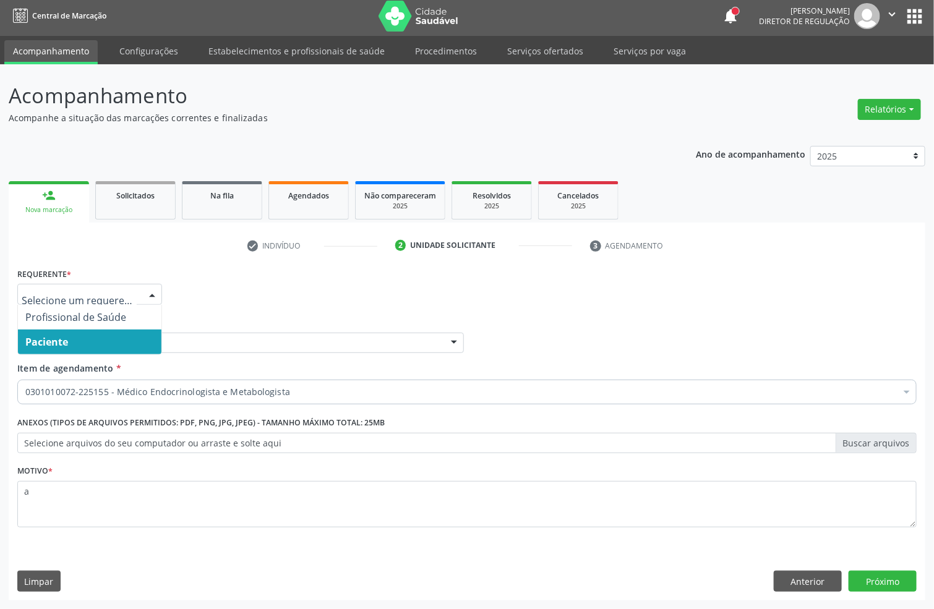
click at [67, 335] on span "Paciente" at bounding box center [46, 342] width 43 height 14
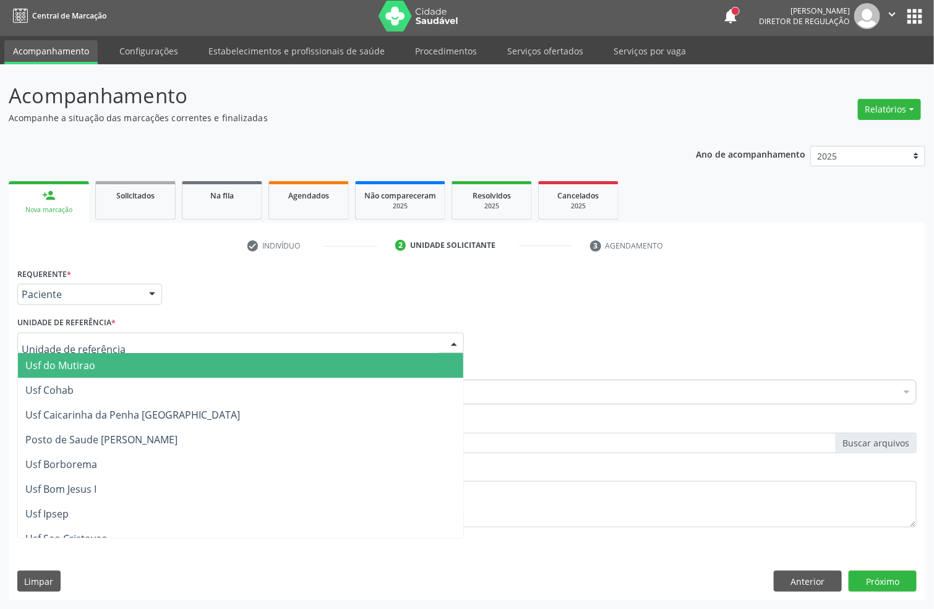
click at [210, 314] on div "Unidade de referência * Usf do Mutirao Usf Cohab Usf Caicarinha da Penha [GEOGR…" at bounding box center [240, 334] width 447 height 40
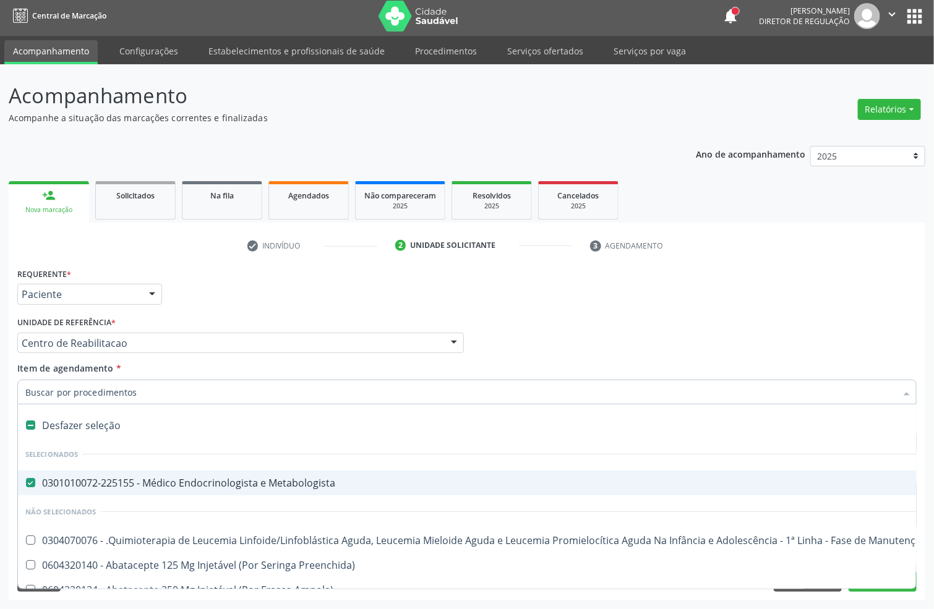
click at [215, 301] on div "Requerente * Paciente Profissional de Saúde Paciente Nenhum resultado encontrad…" at bounding box center [467, 289] width 906 height 48
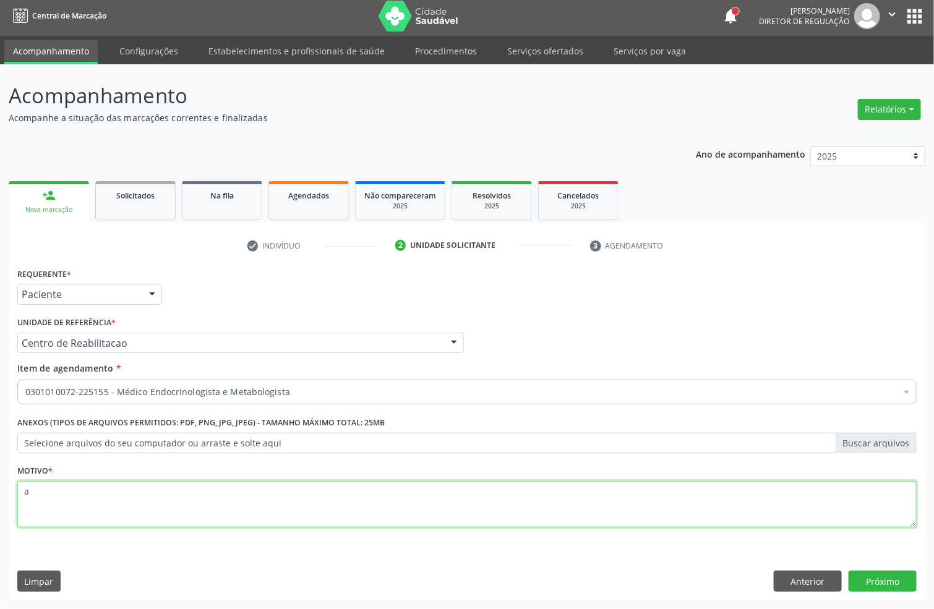
click at [103, 507] on textarea "a" at bounding box center [467, 504] width 900 height 47
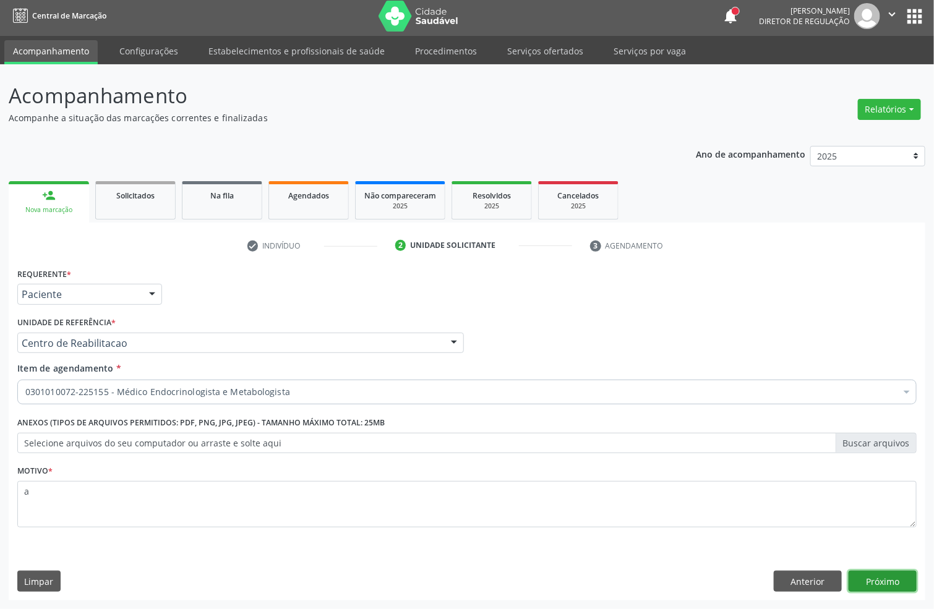
click at [858, 585] on button "Próximo" at bounding box center [883, 581] width 68 height 21
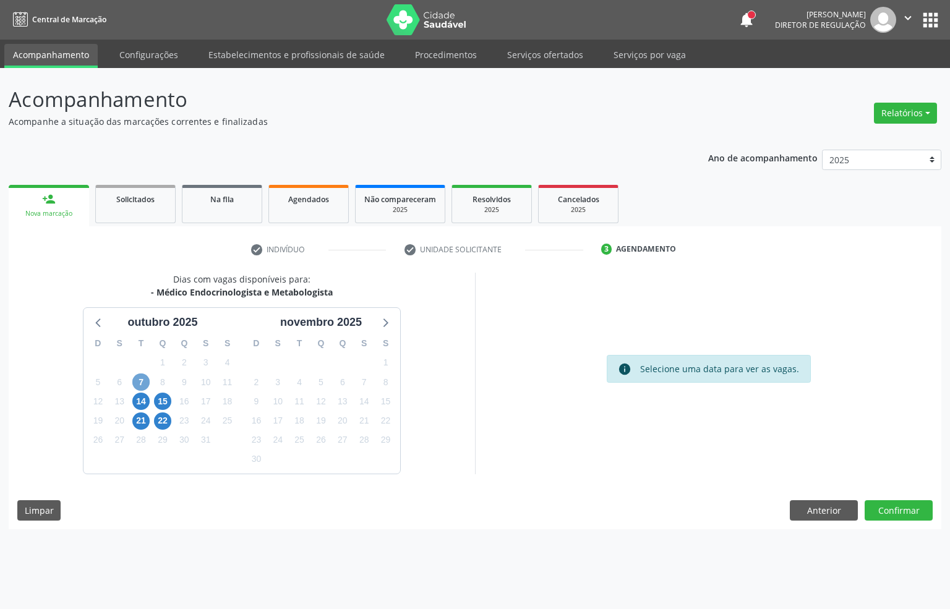
click at [134, 382] on span "7" at bounding box center [140, 382] width 17 height 17
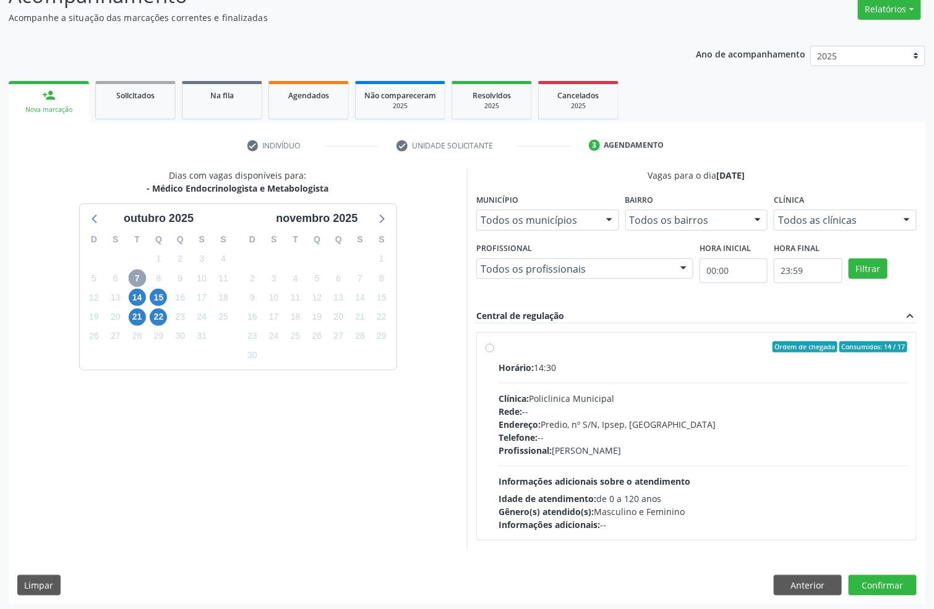
scroll to position [110, 0]
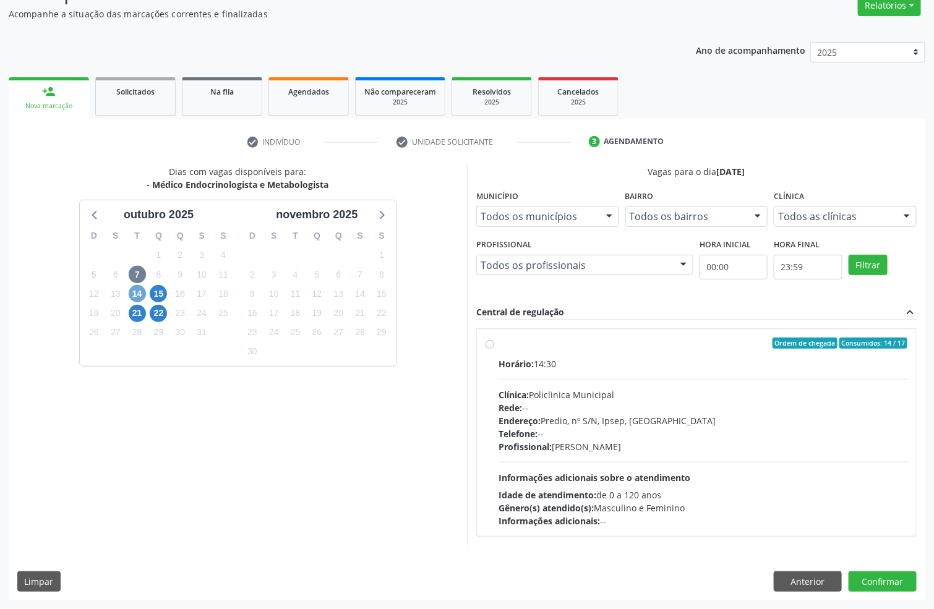
click at [144, 291] on span "14" at bounding box center [137, 293] width 17 height 17
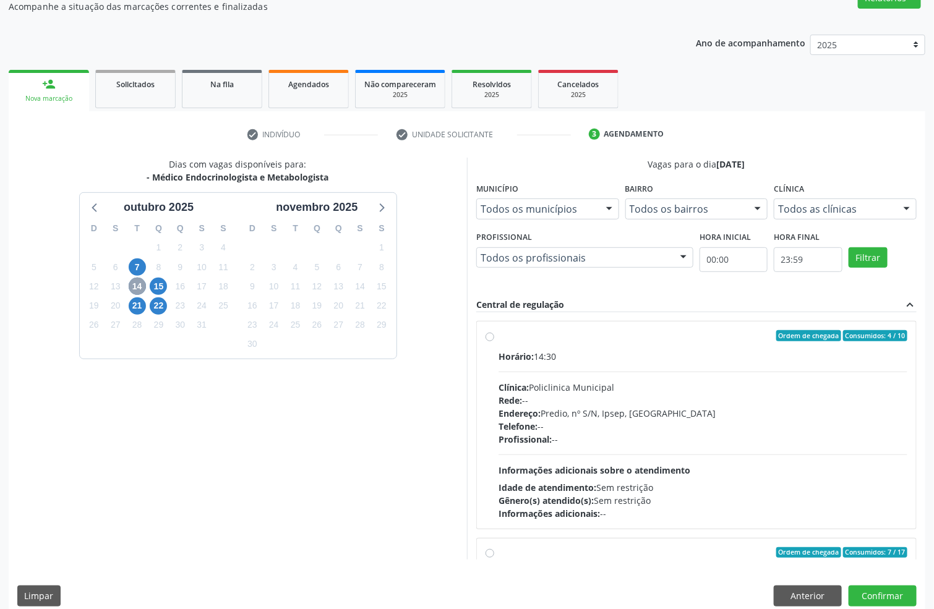
scroll to position [130, 0]
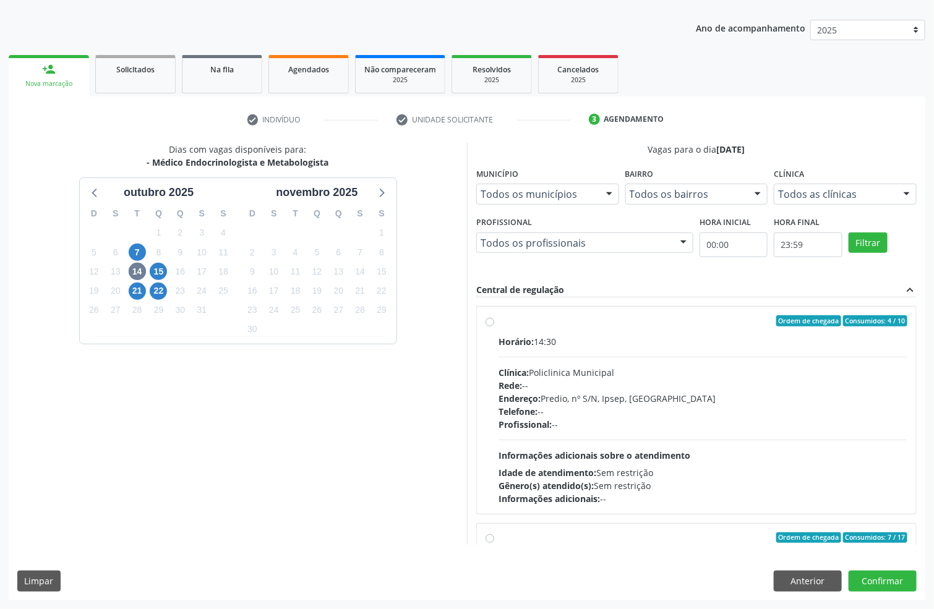
click at [681, 410] on div "Telefone: --" at bounding box center [703, 411] width 409 height 13
click at [494, 327] on input "Ordem de chegada Consumidos: 4 / 10 Horário: 14:30 Clínica: Policlinica Municip…" at bounding box center [490, 321] width 9 height 11
radio input "true"
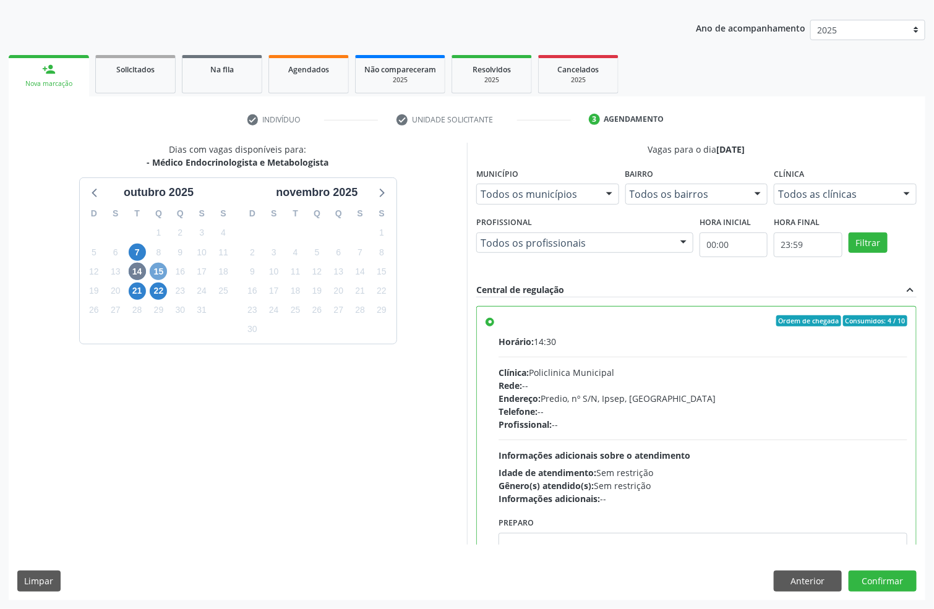
click at [151, 275] on span "15" at bounding box center [158, 271] width 17 height 17
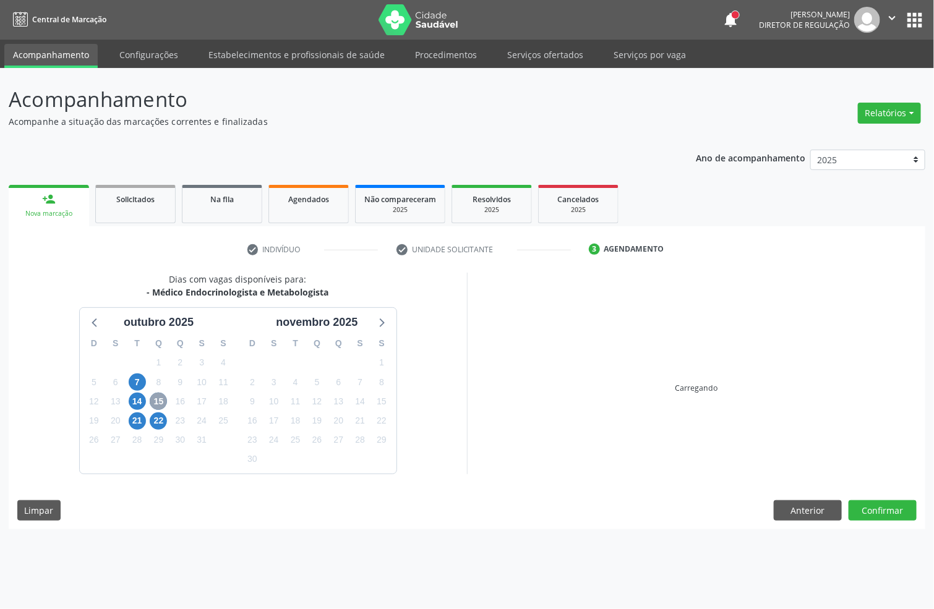
scroll to position [0, 0]
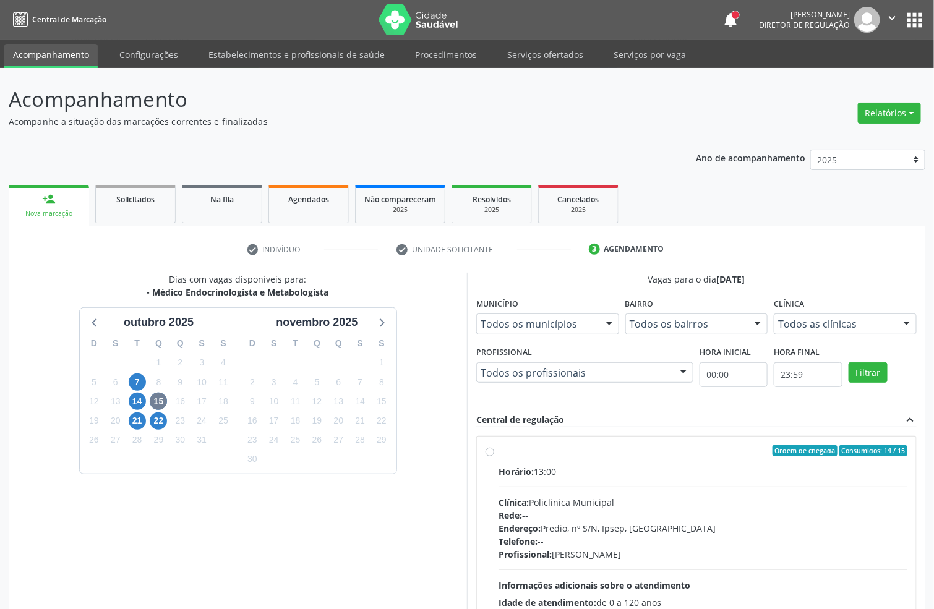
click at [639, 449] on div "Ordem de chegada Consumidos: 14 / 15" at bounding box center [703, 450] width 409 height 11
click at [494, 449] on input "Ordem de chegada Consumidos: 14 / 15 Horário: 13:00 Clínica: Policlinica Munici…" at bounding box center [490, 450] width 9 height 11
radio input "true"
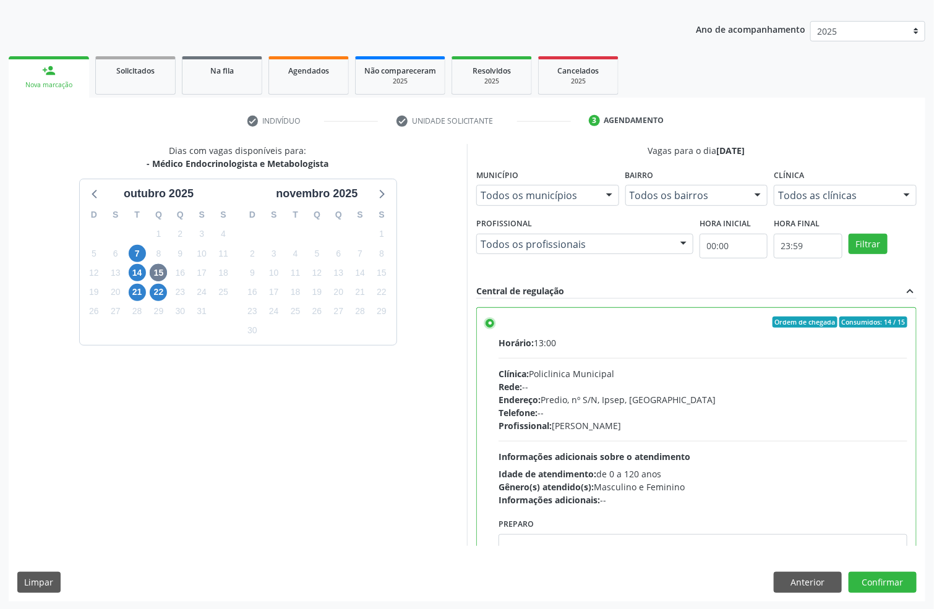
scroll to position [130, 0]
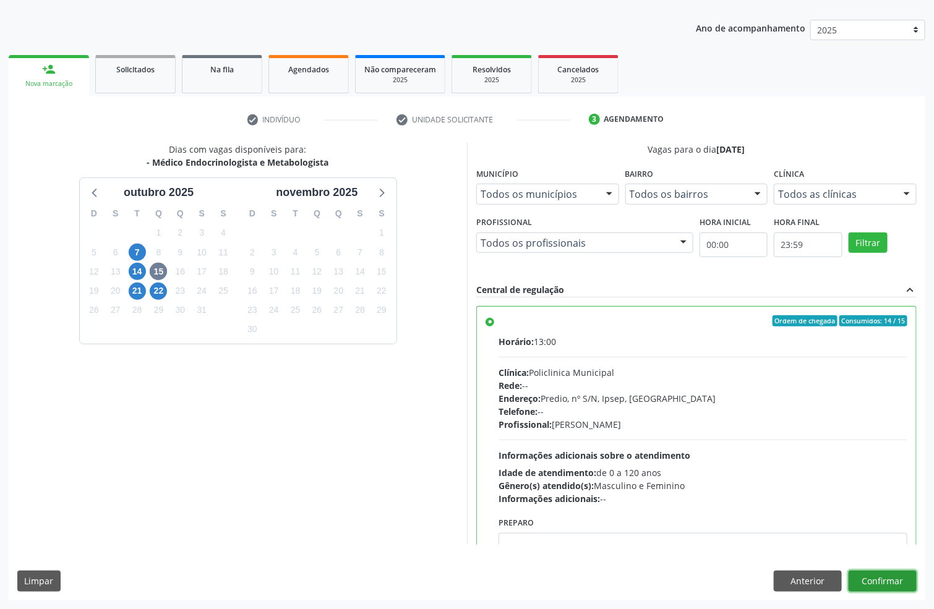
click at [906, 580] on button "Confirmar" at bounding box center [883, 581] width 68 height 21
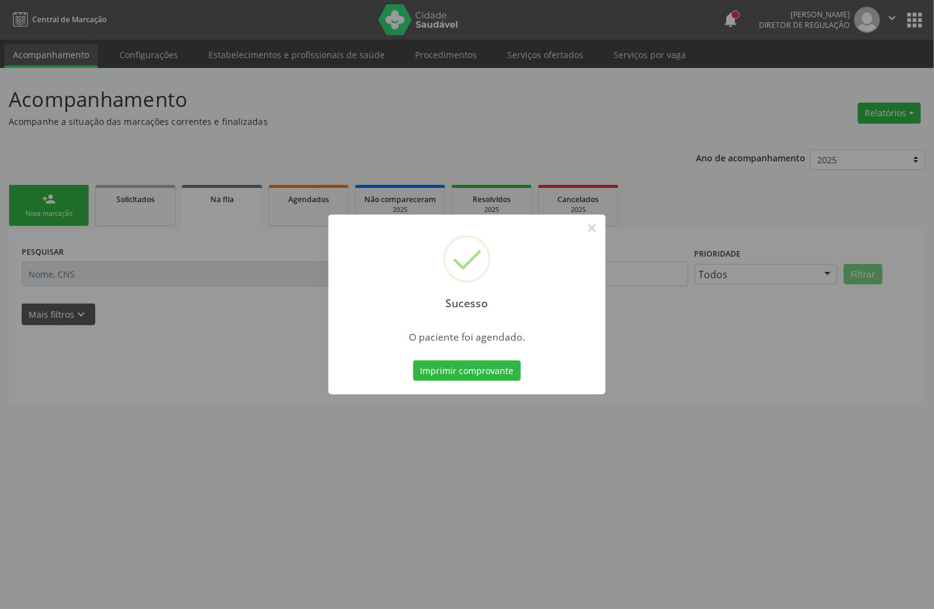
scroll to position [0, 0]
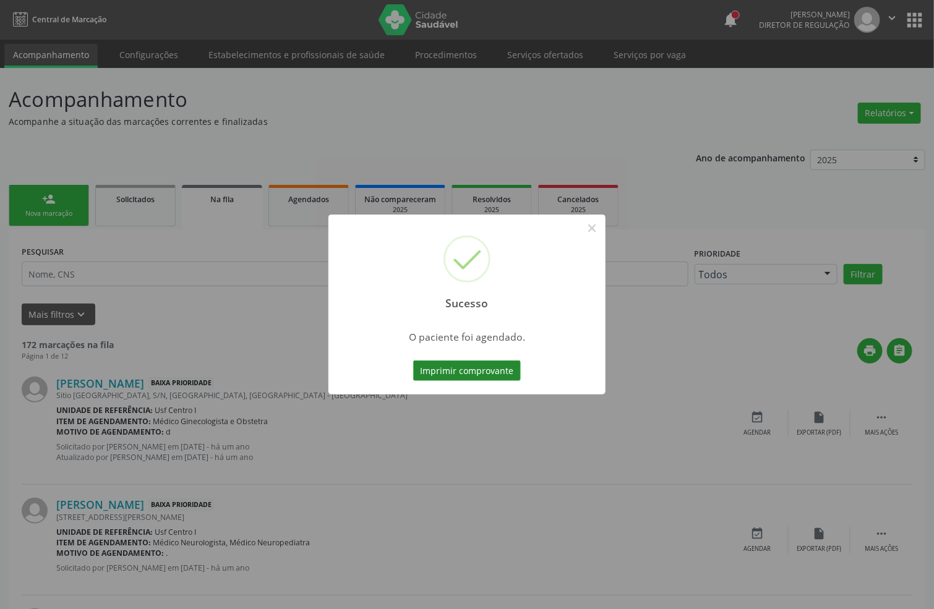
click at [455, 364] on button "Imprimir comprovante" at bounding box center [467, 371] width 108 height 21
